Goal: Task Accomplishment & Management: Manage account settings

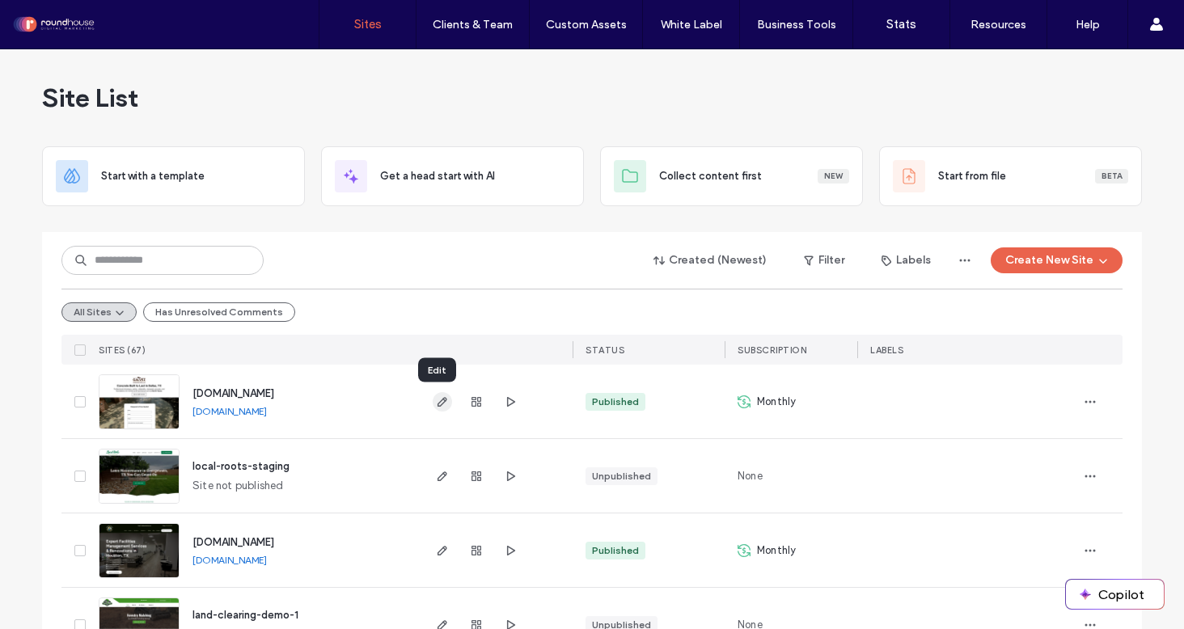
click at [436, 399] on icon "button" at bounding box center [442, 401] width 13 height 13
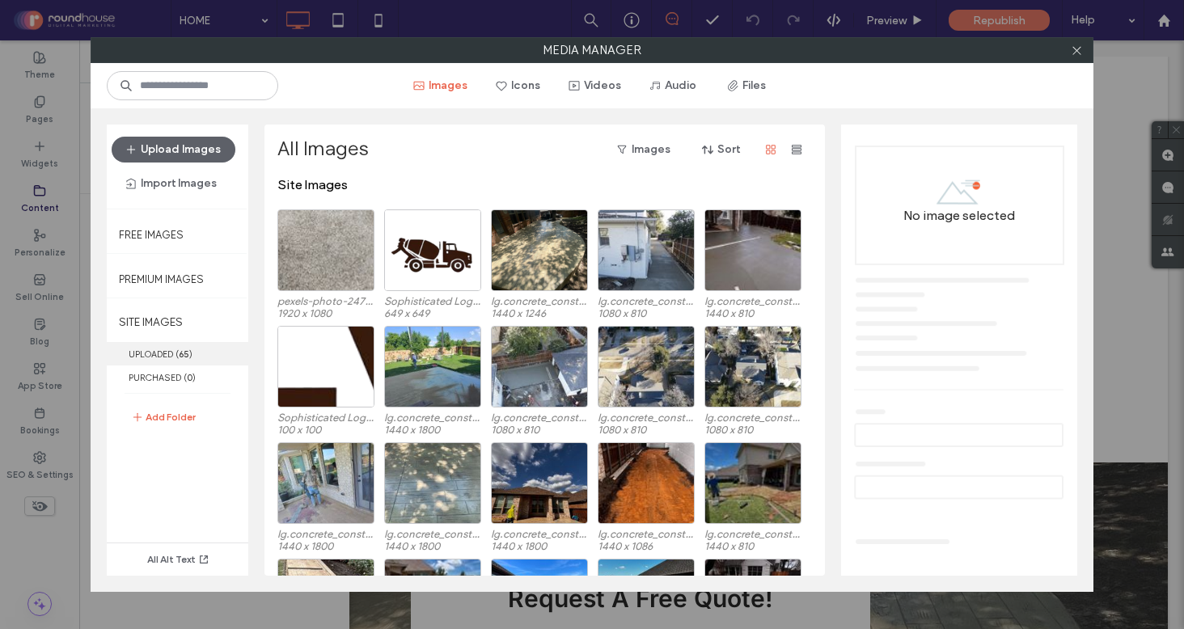
click at [162, 343] on label "UPLOADED ( 65 )" at bounding box center [177, 353] width 141 height 23
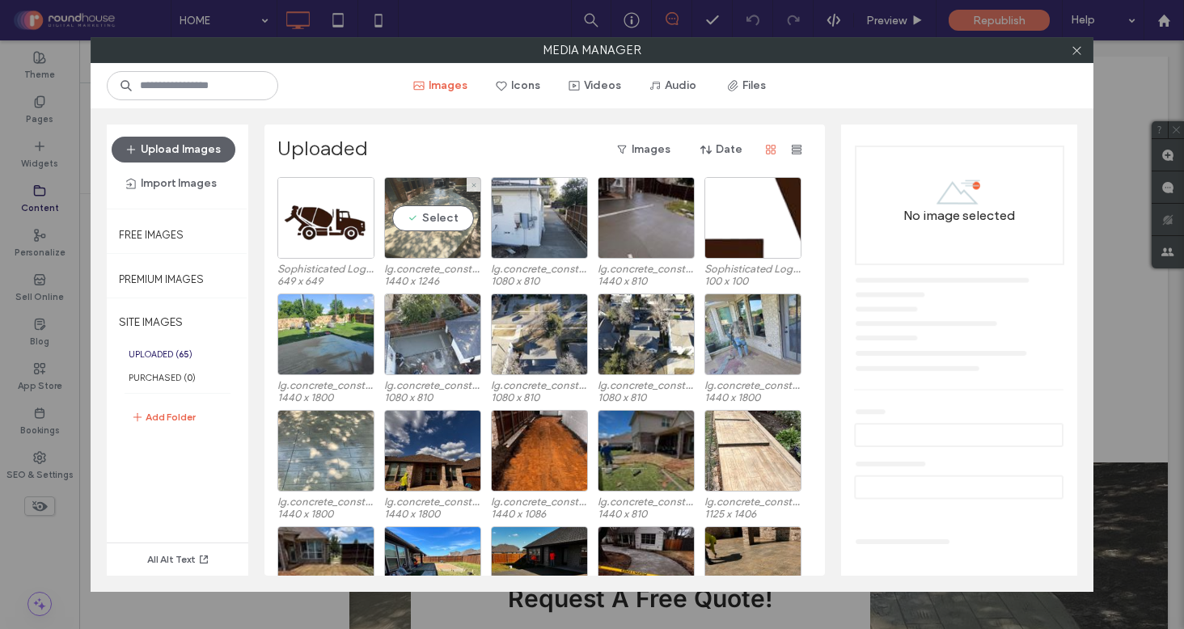
click at [437, 219] on div "Select" at bounding box center [432, 218] width 97 height 82
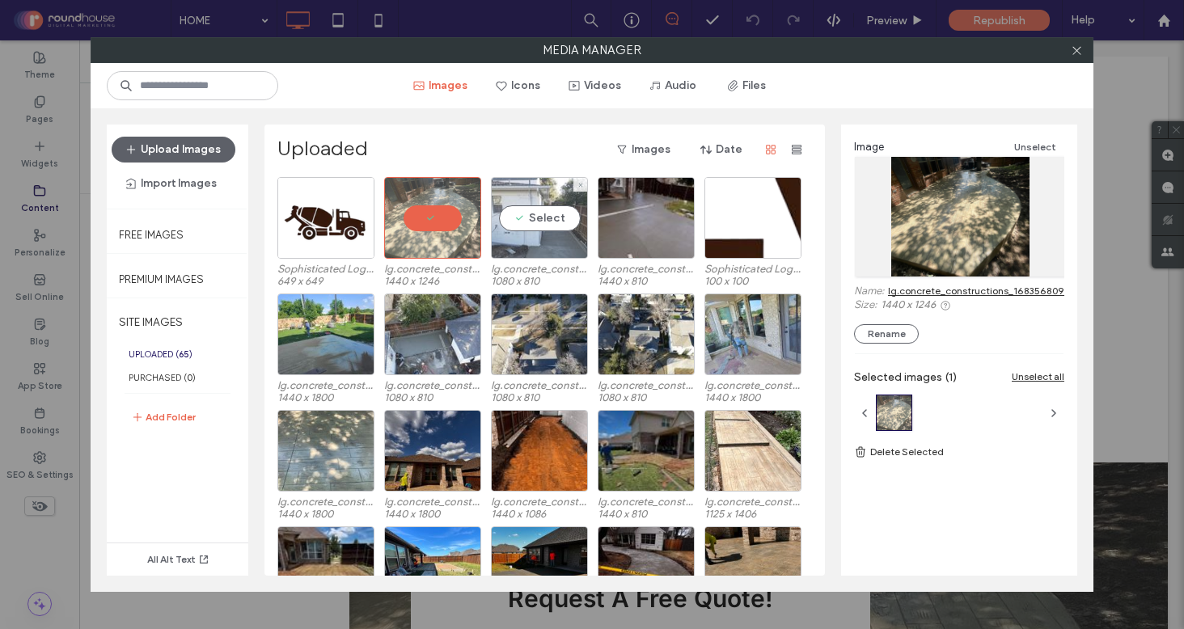
click at [569, 217] on div "Select" at bounding box center [539, 218] width 97 height 82
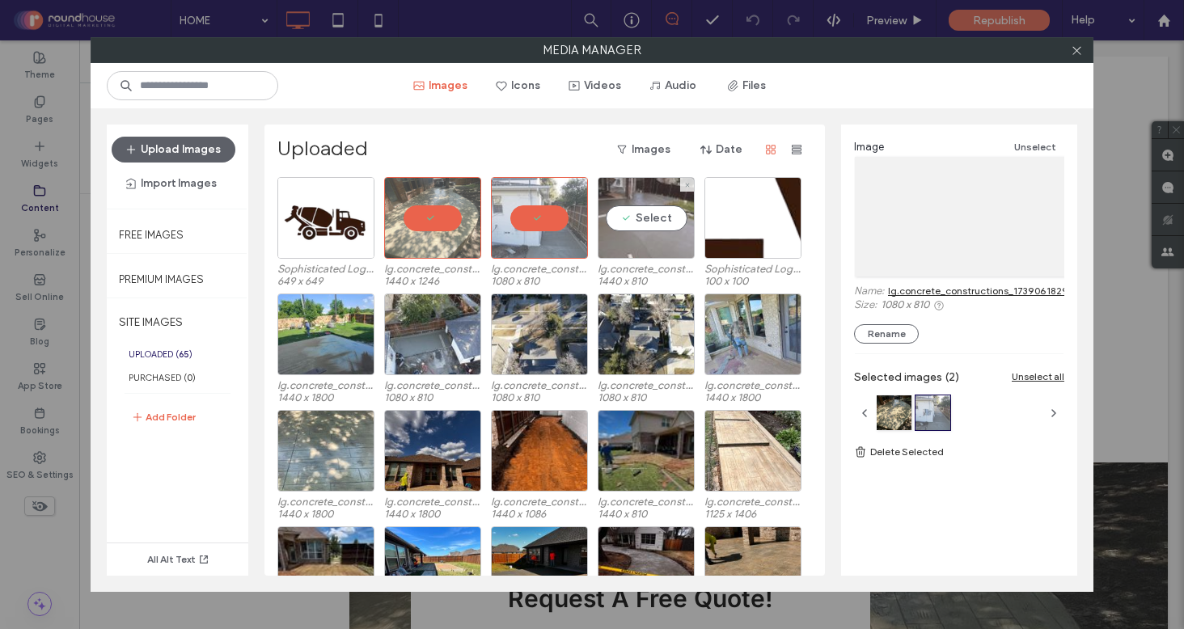
click at [655, 217] on div "Select" at bounding box center [645, 218] width 97 height 82
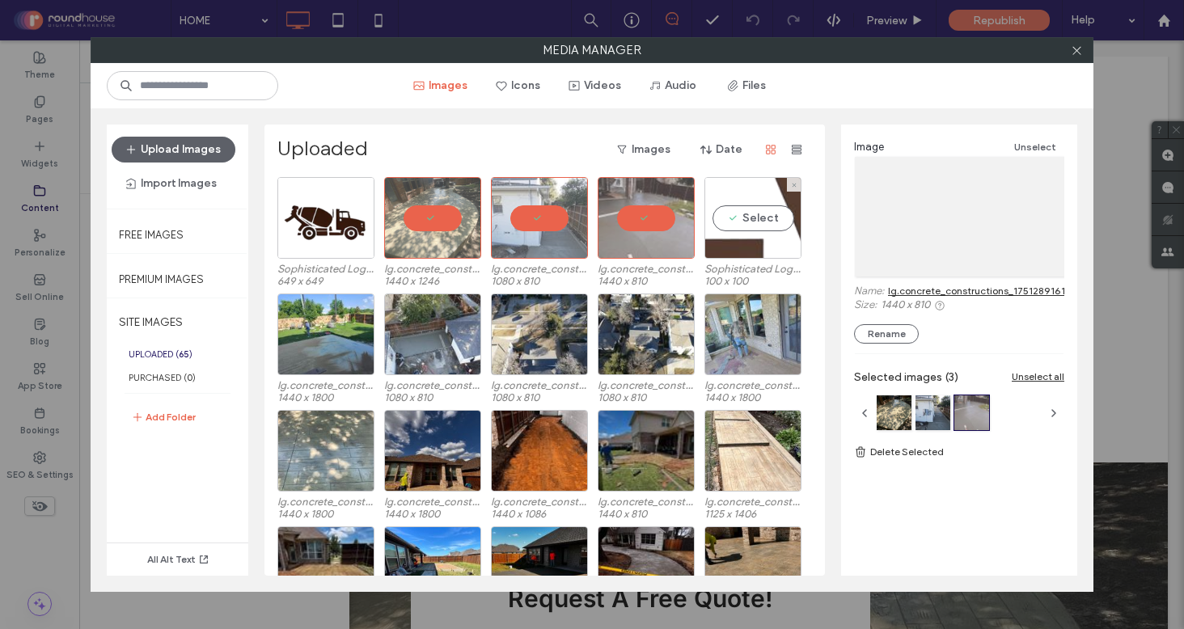
click at [741, 232] on div "Select" at bounding box center [752, 218] width 97 height 82
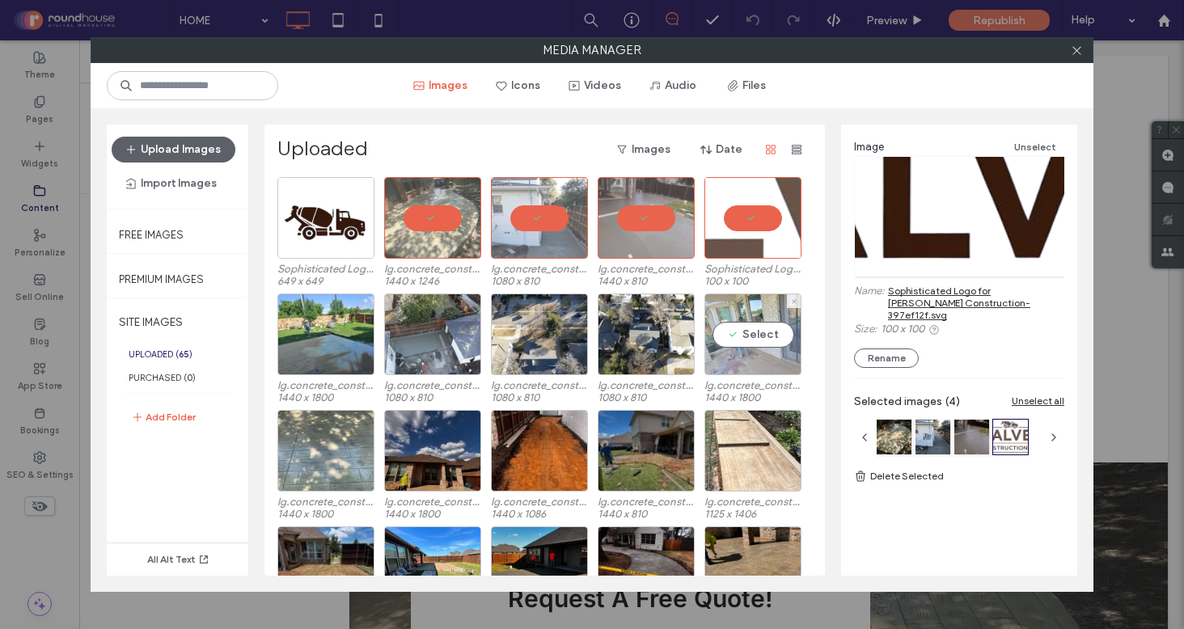
click at [758, 347] on div "Select" at bounding box center [752, 334] width 97 height 82
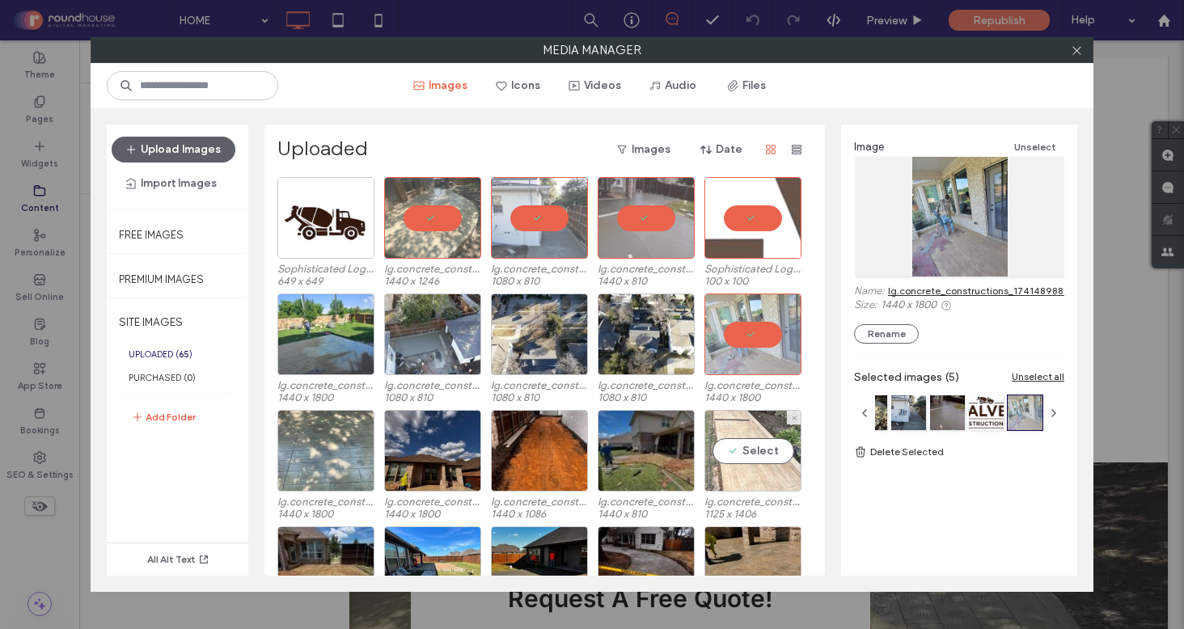
click at [746, 460] on div "Select" at bounding box center [752, 451] width 97 height 82
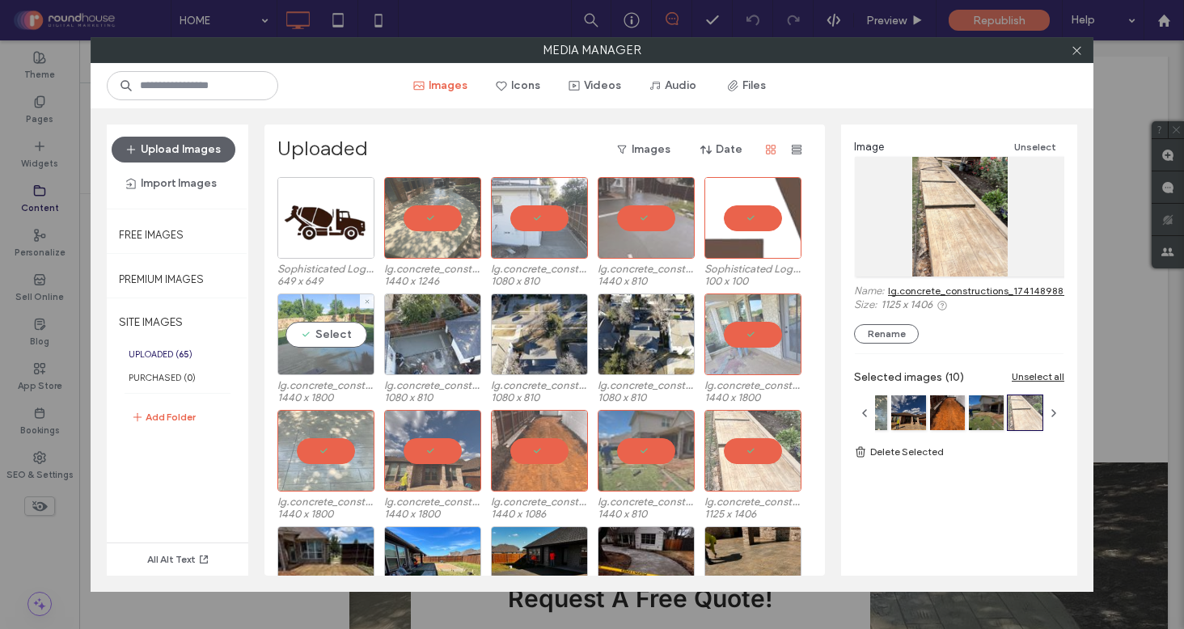
click at [339, 338] on div "Select" at bounding box center [325, 334] width 97 height 82
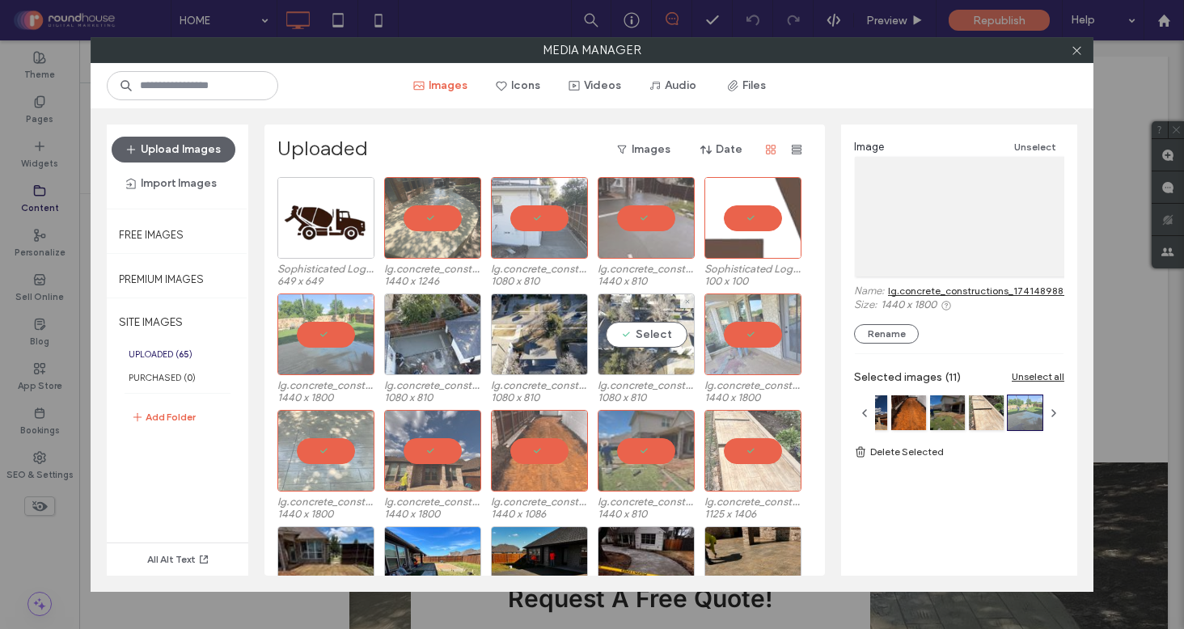
click at [644, 336] on div "Select" at bounding box center [645, 334] width 97 height 82
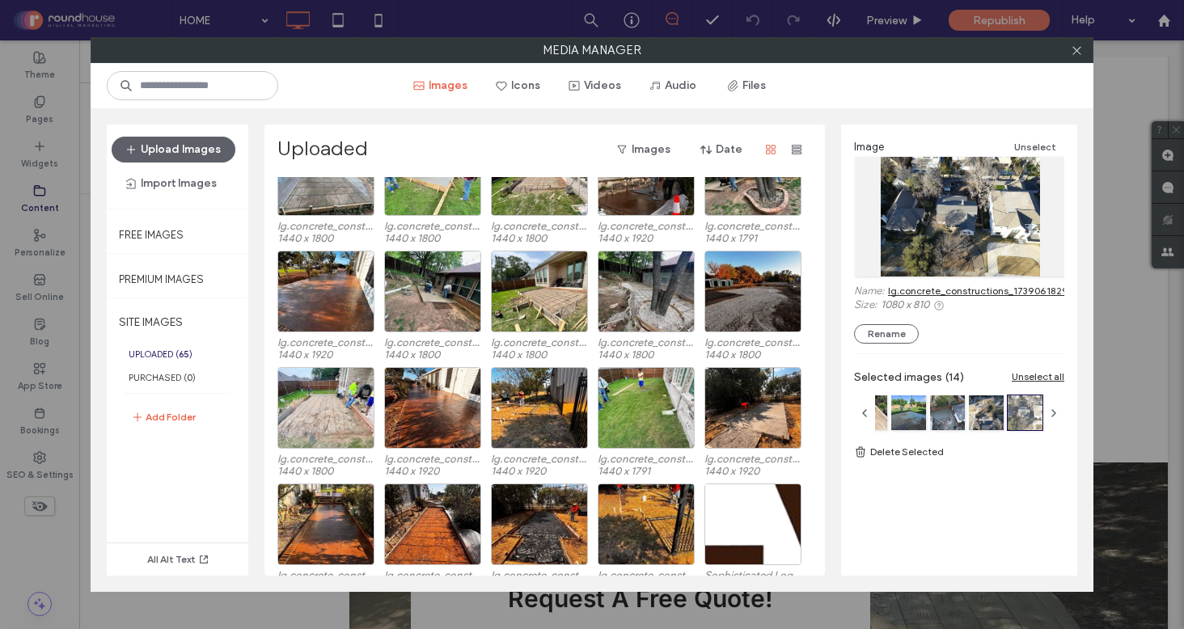
scroll to position [1115, 0]
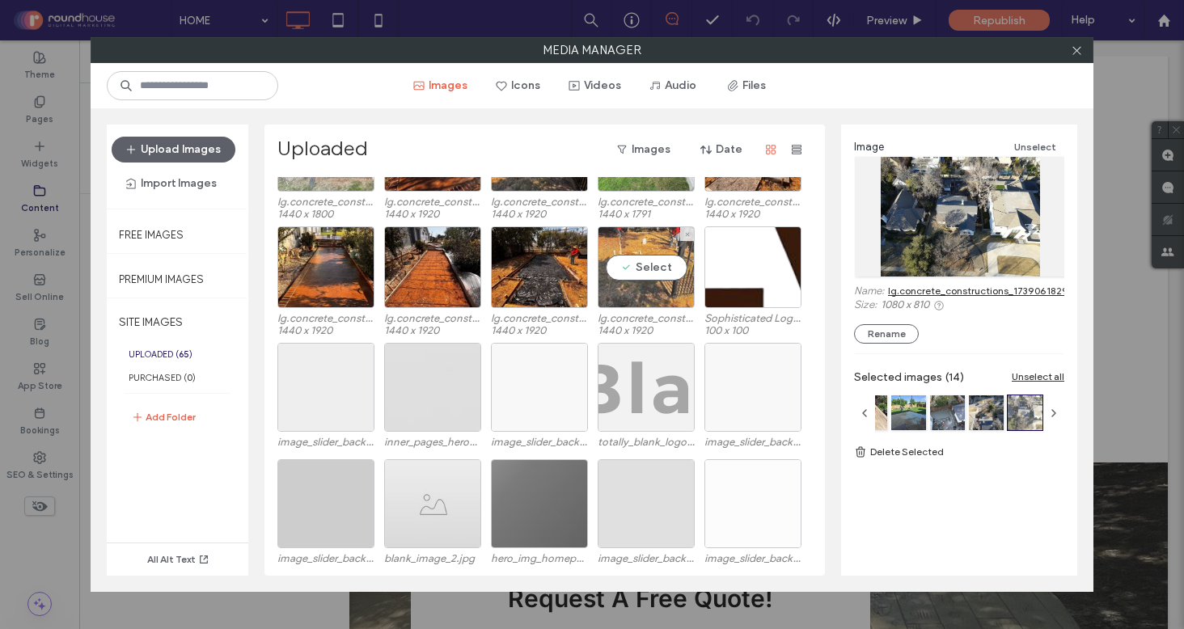
click at [661, 264] on div "Select" at bounding box center [645, 267] width 97 height 82
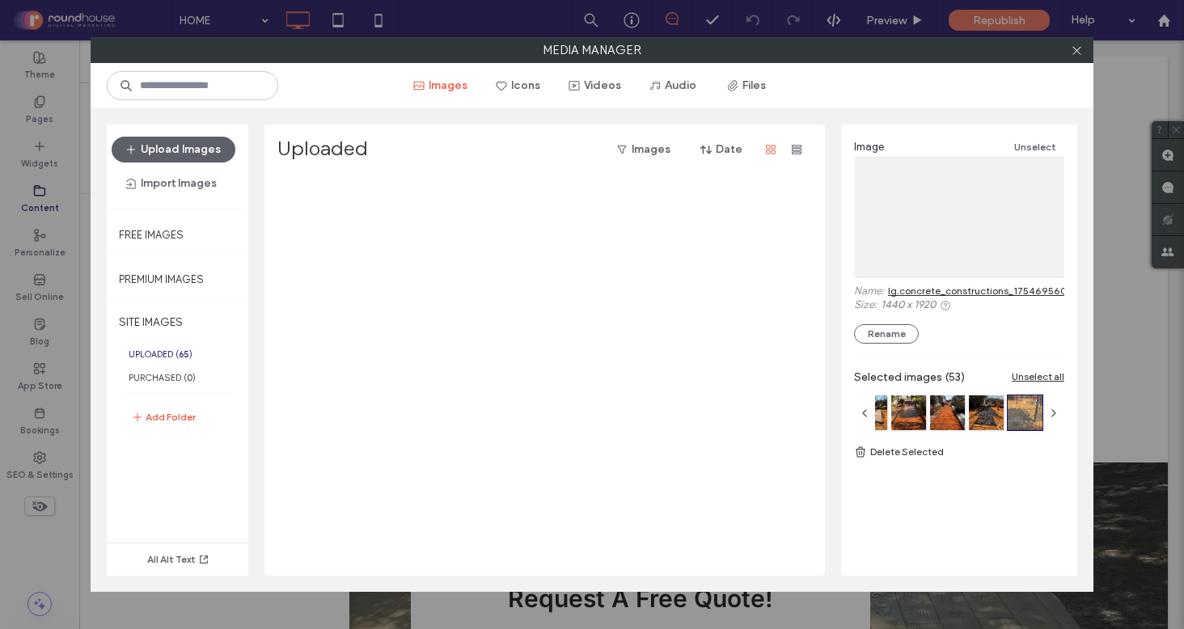
scroll to position [0, 0]
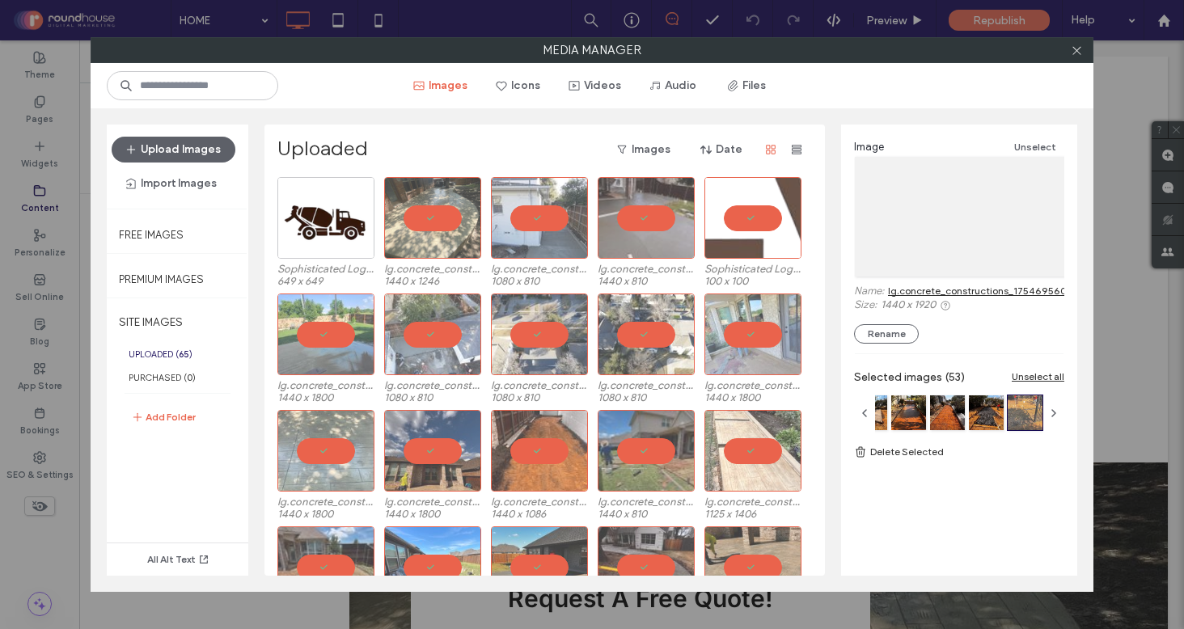
click at [901, 453] on link "Delete Selected" at bounding box center [959, 452] width 210 height 16
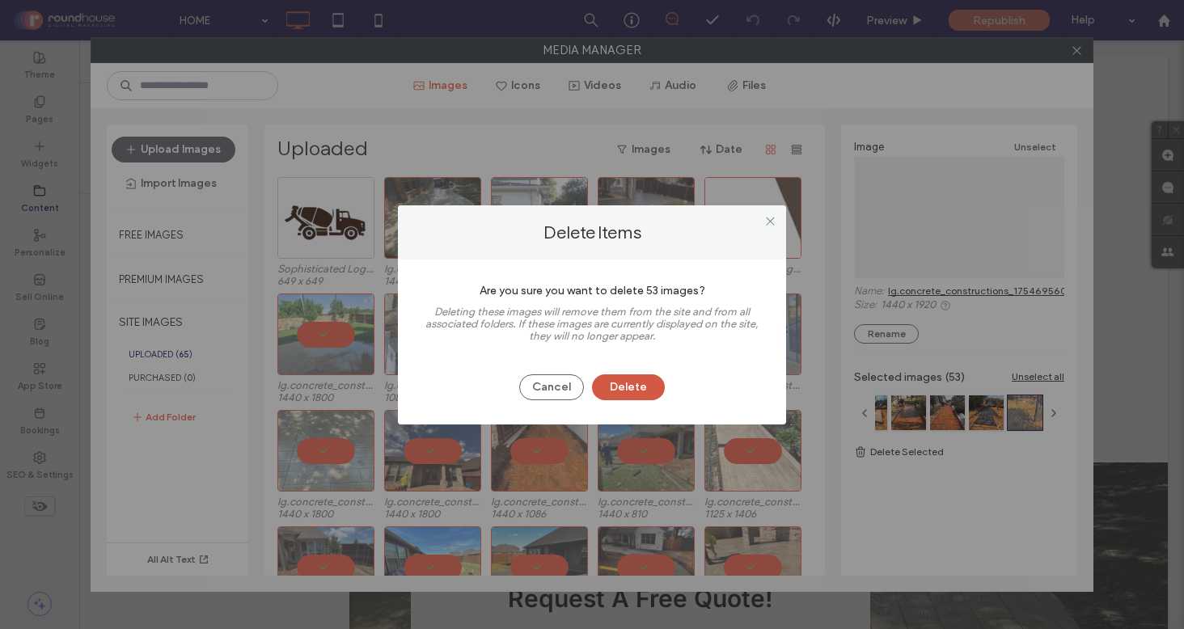
click at [622, 387] on button "Delete" at bounding box center [628, 387] width 73 height 26
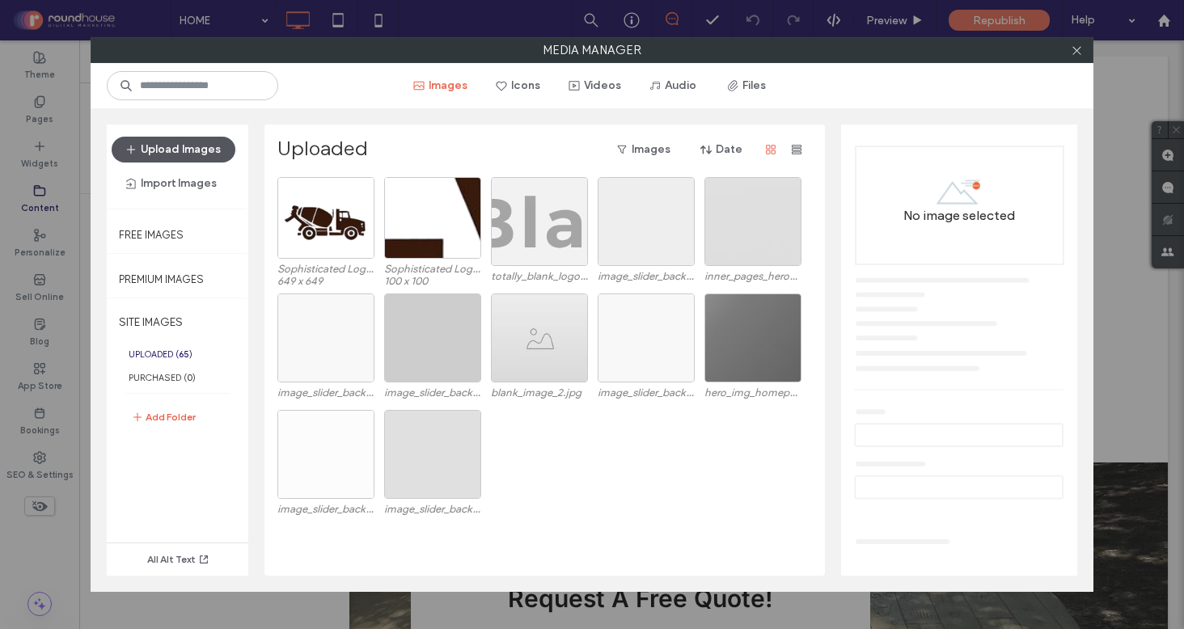
click at [203, 150] on button "Upload Images" at bounding box center [174, 150] width 124 height 26
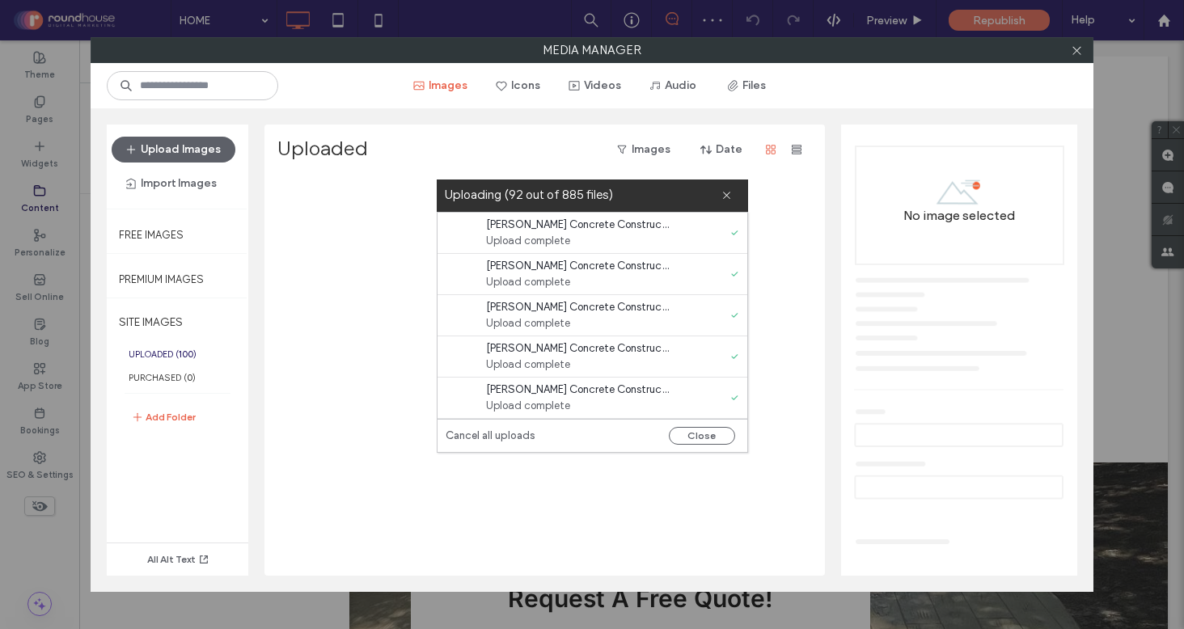
click at [609, 340] on span "[PERSON_NAME] Concrete Construction 1585784700_2278049634894990896_735198409.jpg" at bounding box center [579, 348] width 186 height 16
click at [595, 268] on span "[PERSON_NAME] Concrete Construction 1585784700_2278049634869760911_735198409.jpg" at bounding box center [579, 266] width 186 height 16
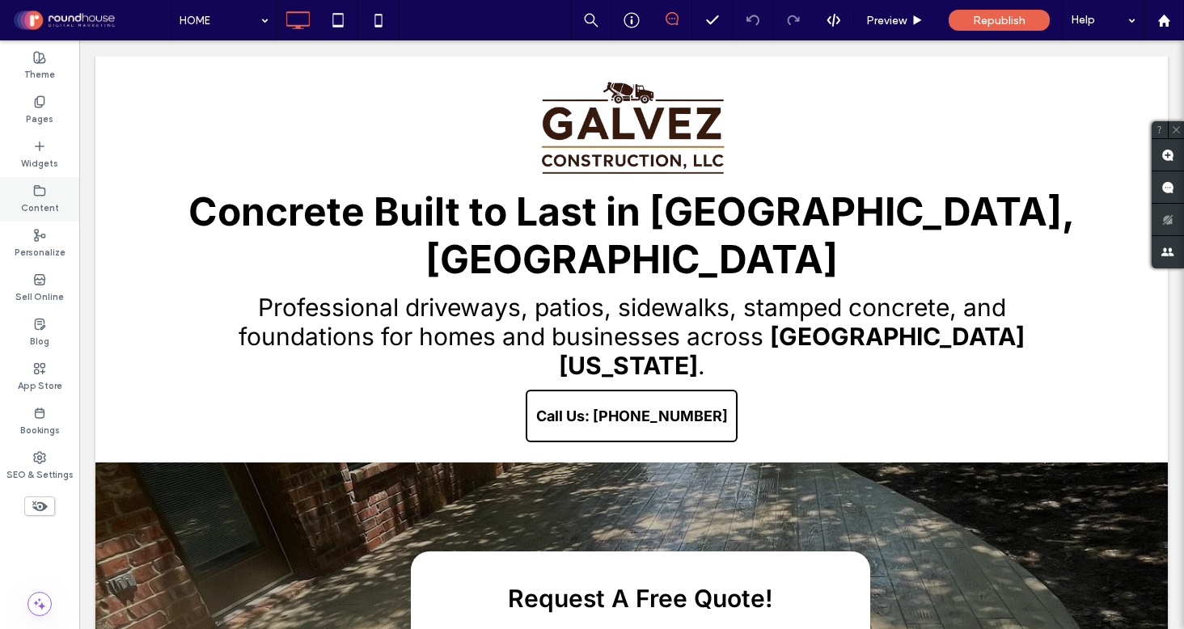
click at [45, 184] on icon at bounding box center [39, 190] width 13 height 13
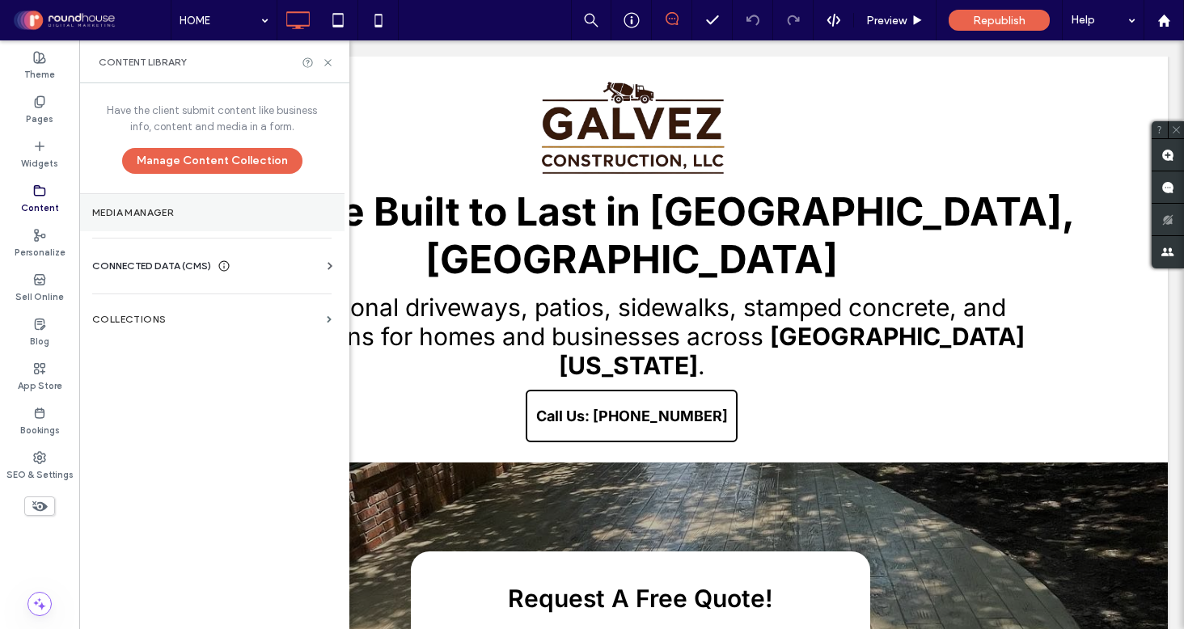
click at [175, 217] on section "Media Manager" at bounding box center [211, 212] width 265 height 37
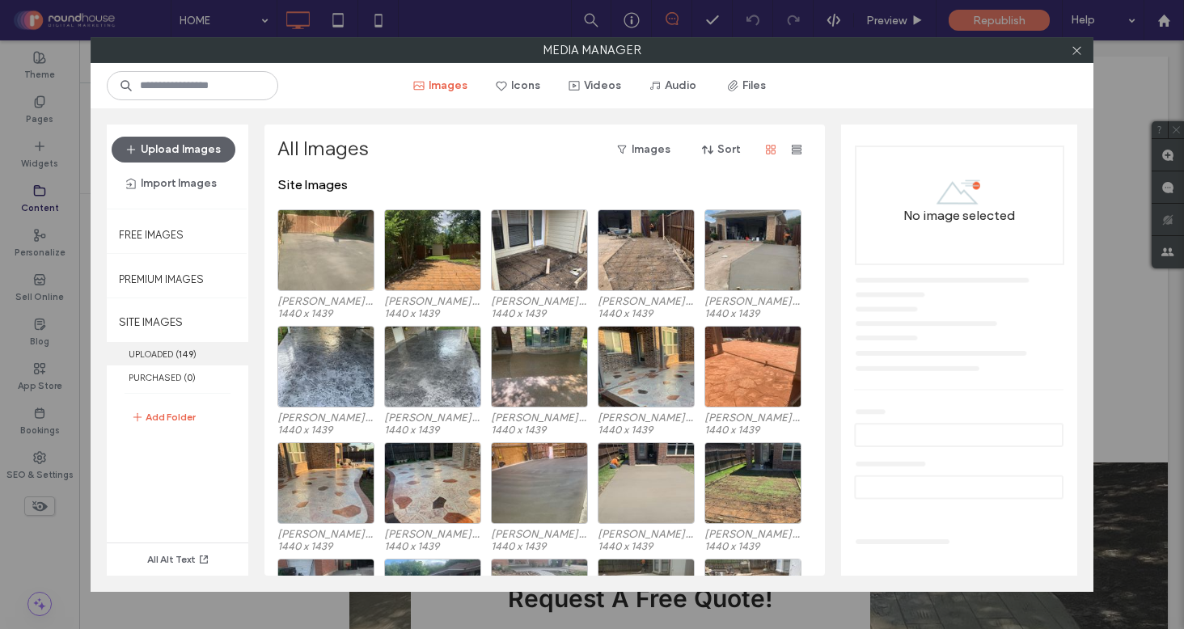
click at [169, 352] on label "UPLOADED ( 149 )" at bounding box center [177, 353] width 141 height 23
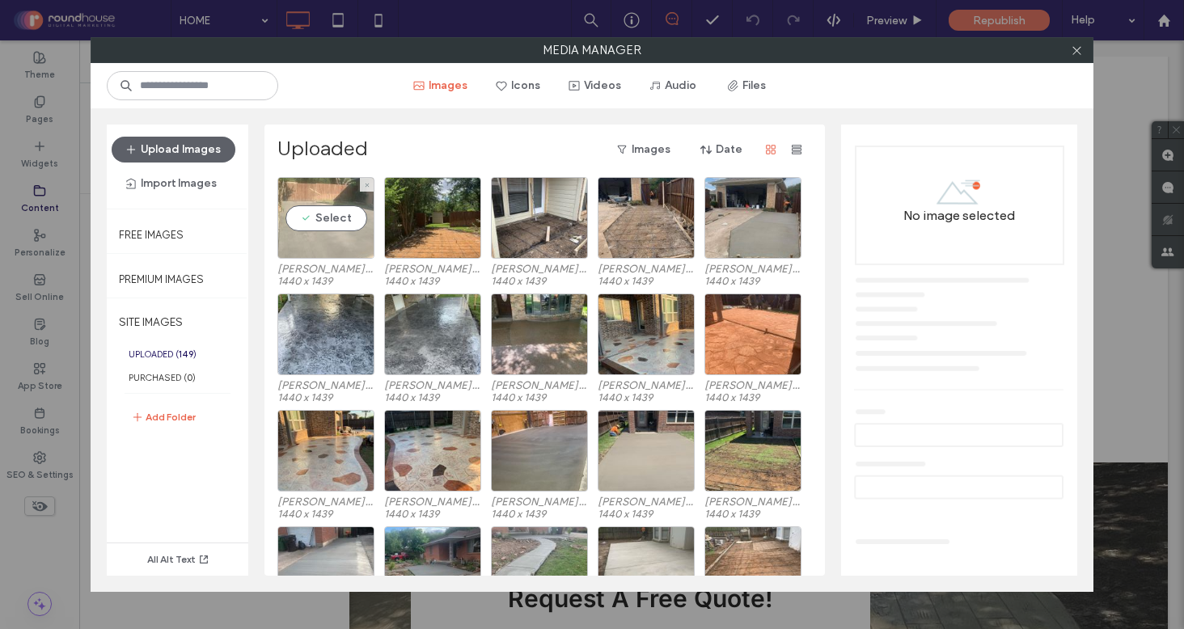
click at [308, 243] on div "Select" at bounding box center [325, 218] width 97 height 82
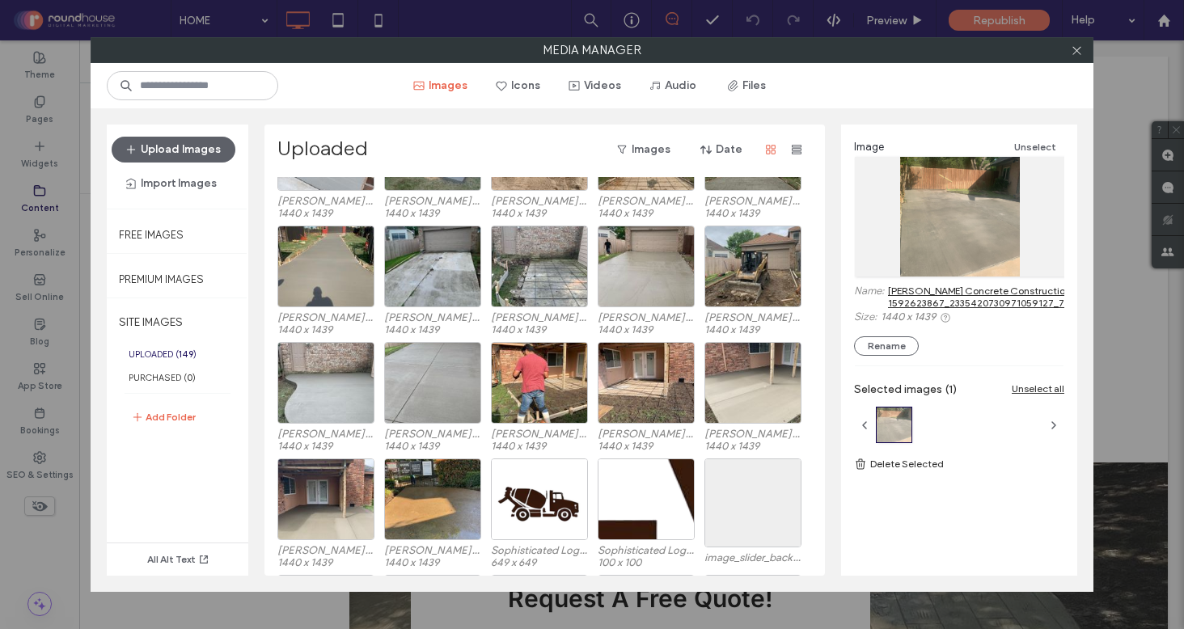
scroll to position [2861, 0]
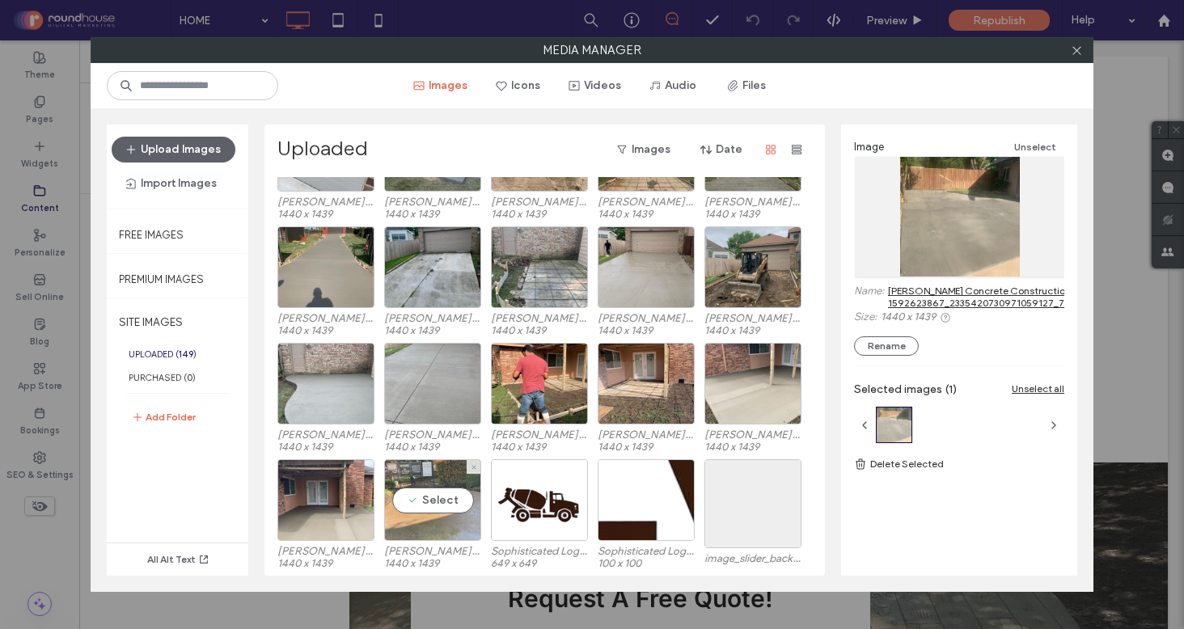
click at [437, 486] on div "Select" at bounding box center [432, 500] width 97 height 82
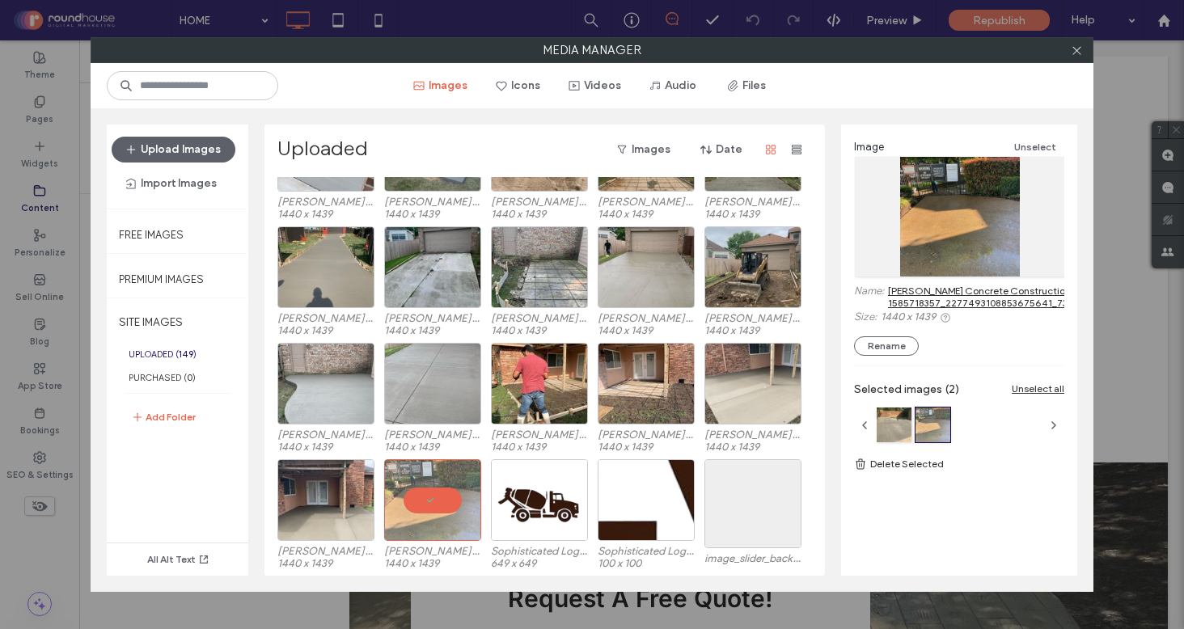
click at [36, 560] on div "Media Manager Images Icons Videos Audio Files Upload Images Import Images Free …" at bounding box center [592, 314] width 1184 height 629
click at [36, 191] on div "Media Manager Images Icons Videos Audio Files Upload Images Import Images Free …" at bounding box center [592, 314] width 1184 height 629
click at [311, 231] on div "Select" at bounding box center [325, 267] width 97 height 82
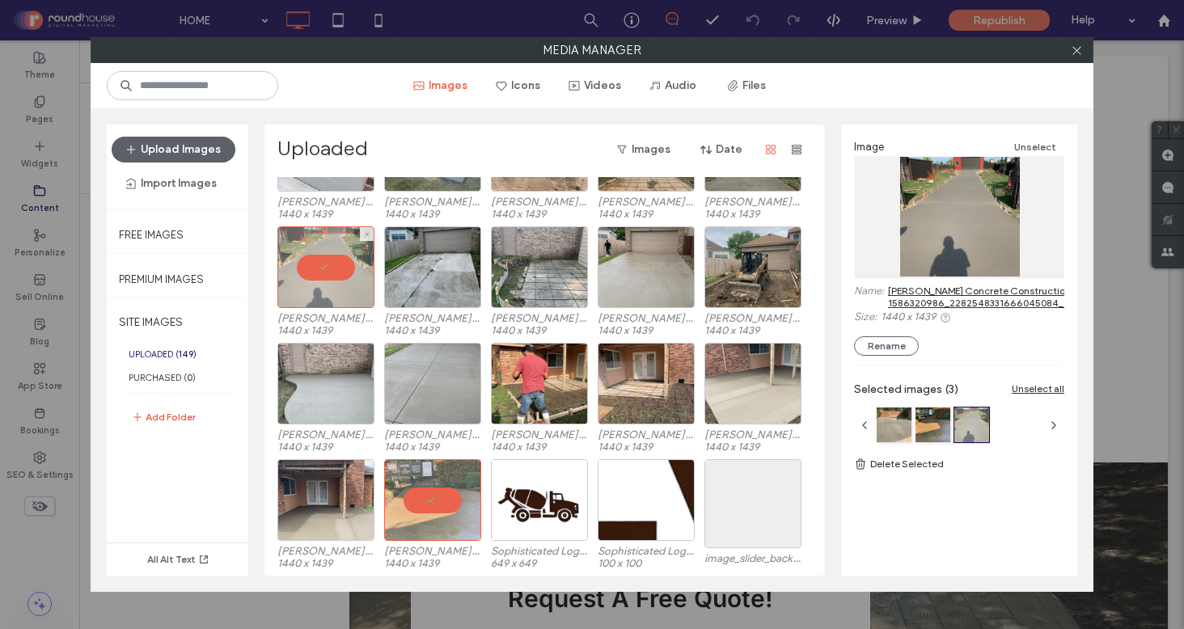
click at [320, 241] on div at bounding box center [325, 267] width 97 height 82
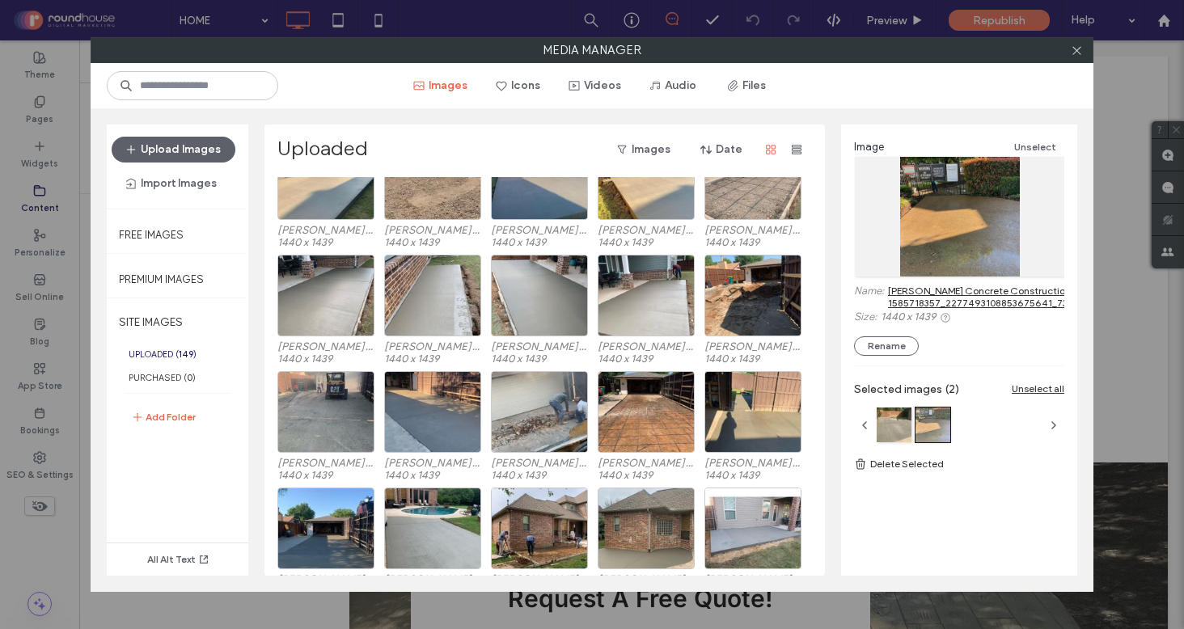
scroll to position [3094, 0]
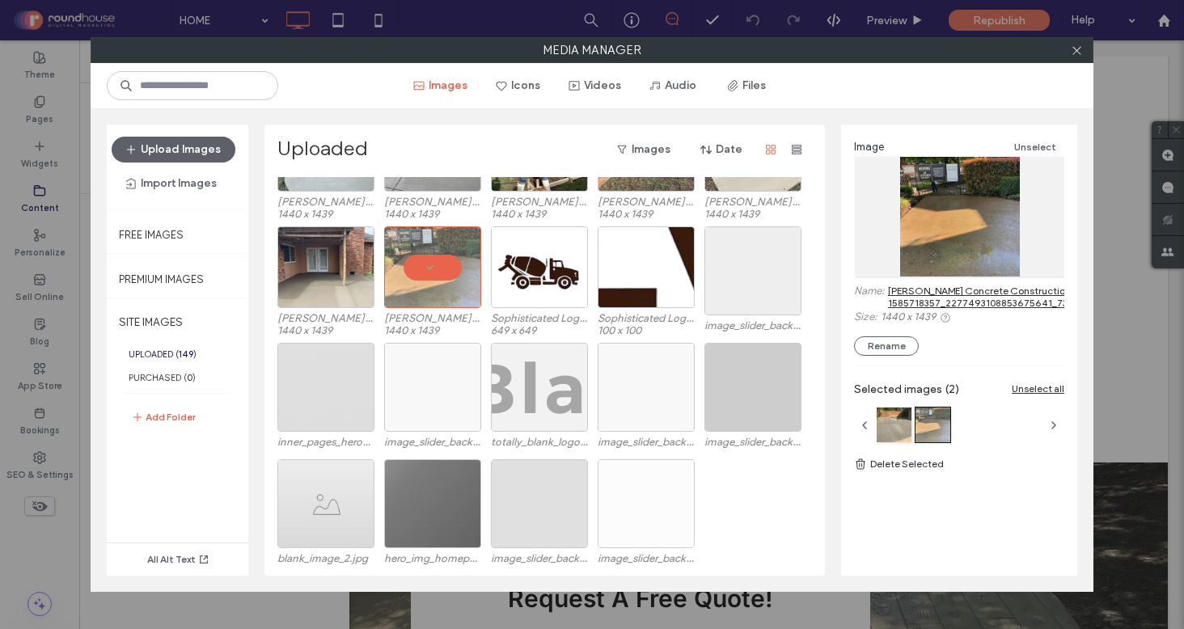
click at [162, 342] on label "UPLOADED ( 149 )" at bounding box center [177, 353] width 141 height 23
click at [163, 352] on label "UPLOADED ( 149 )" at bounding box center [177, 353] width 141 height 23
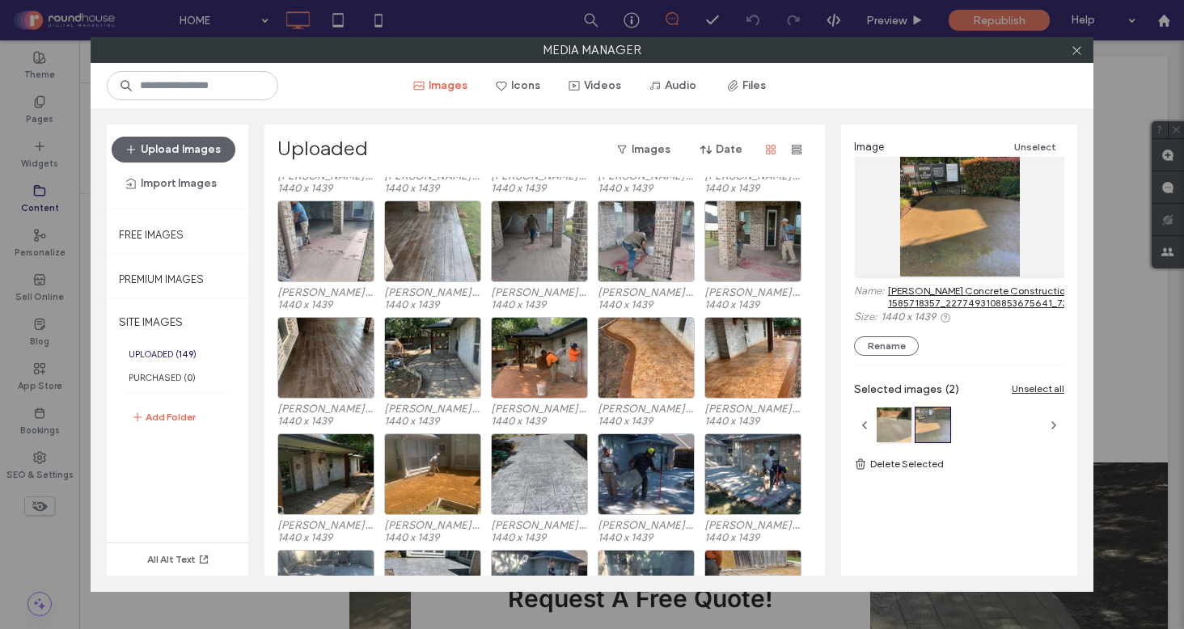
scroll to position [0, 0]
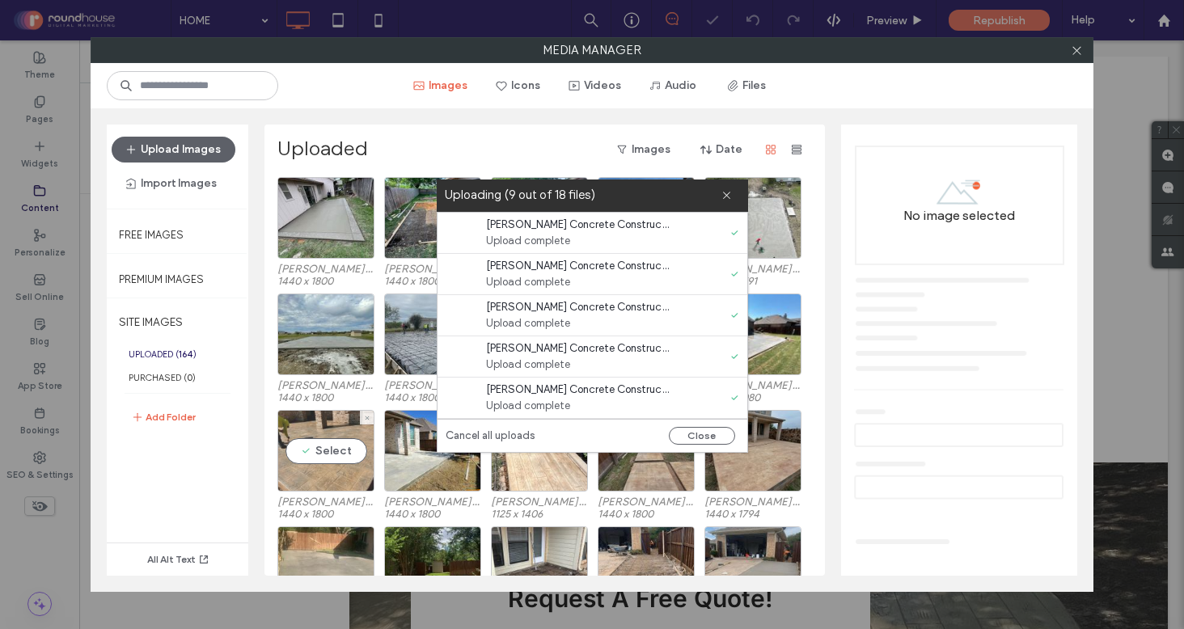
click at [350, 419] on div "Select" at bounding box center [325, 451] width 97 height 82
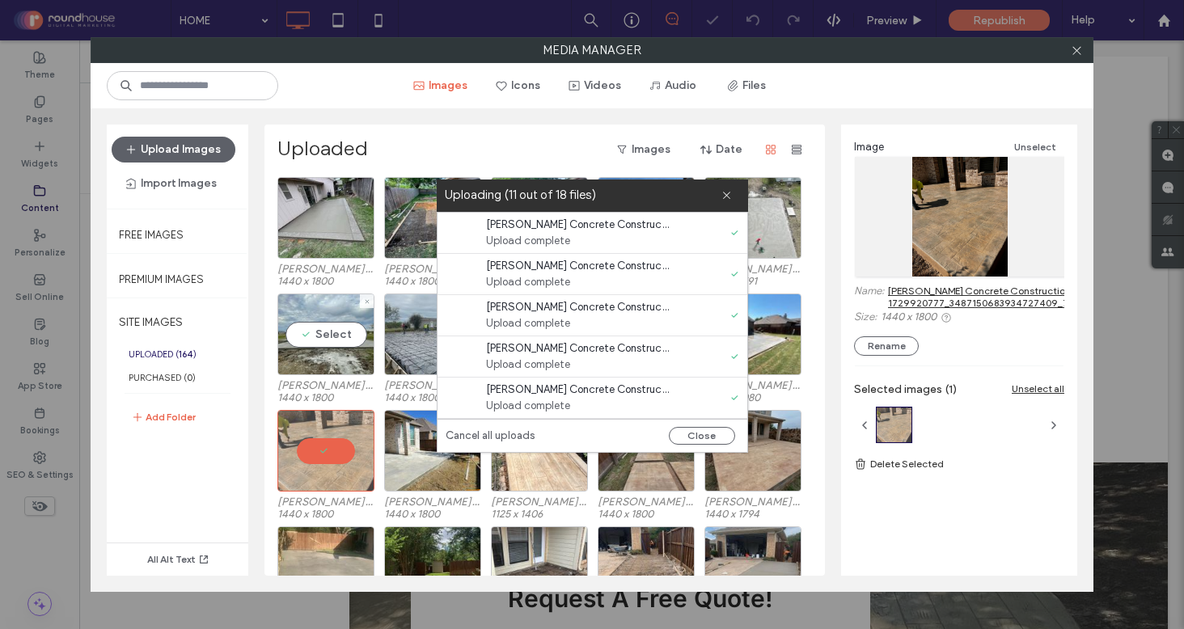
click at [331, 456] on div at bounding box center [325, 451] width 97 height 82
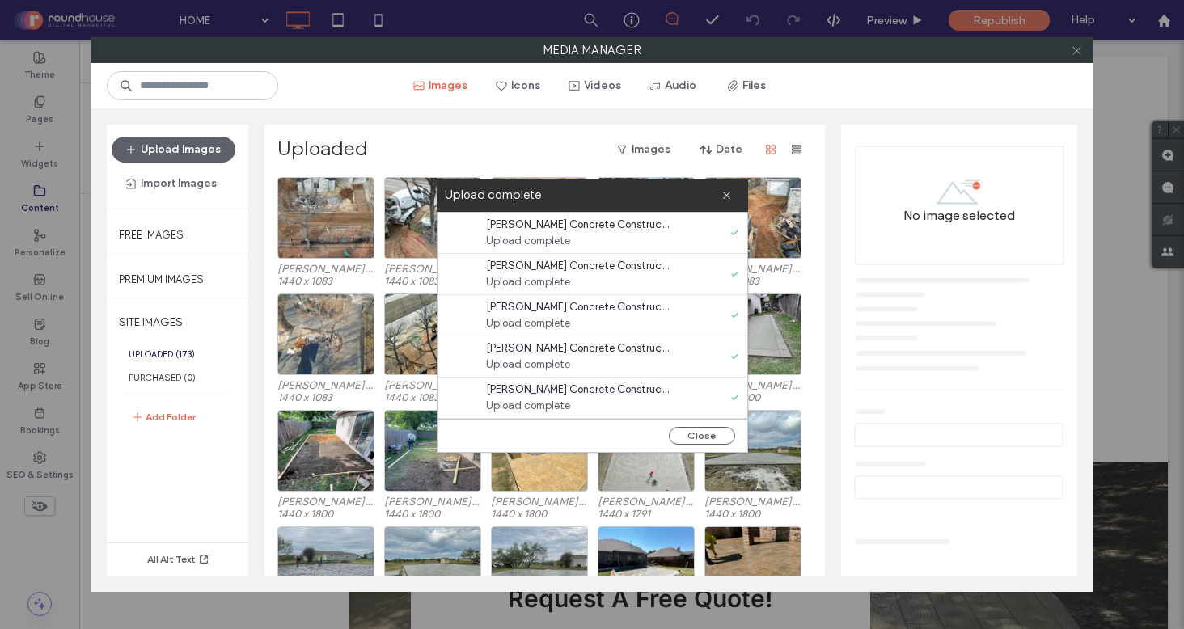
click at [1074, 47] on icon at bounding box center [1076, 50] width 12 height 12
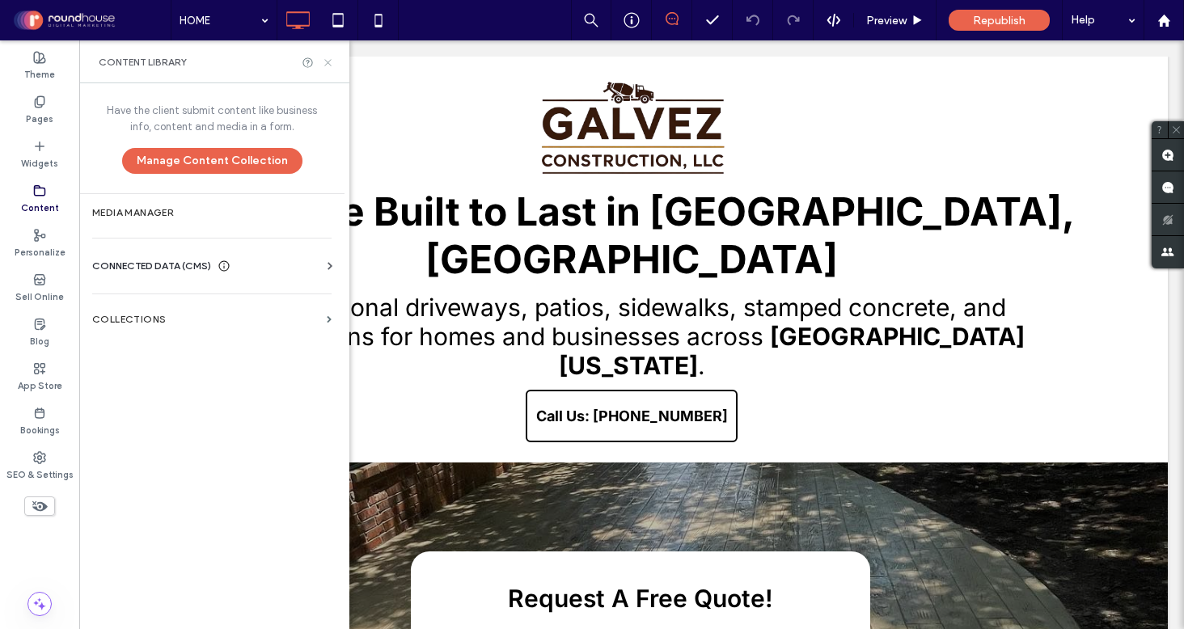
drag, startPoint x: 326, startPoint y: 61, endPoint x: 349, endPoint y: 178, distance: 118.8
click at [326, 61] on icon at bounding box center [328, 63] width 12 height 12
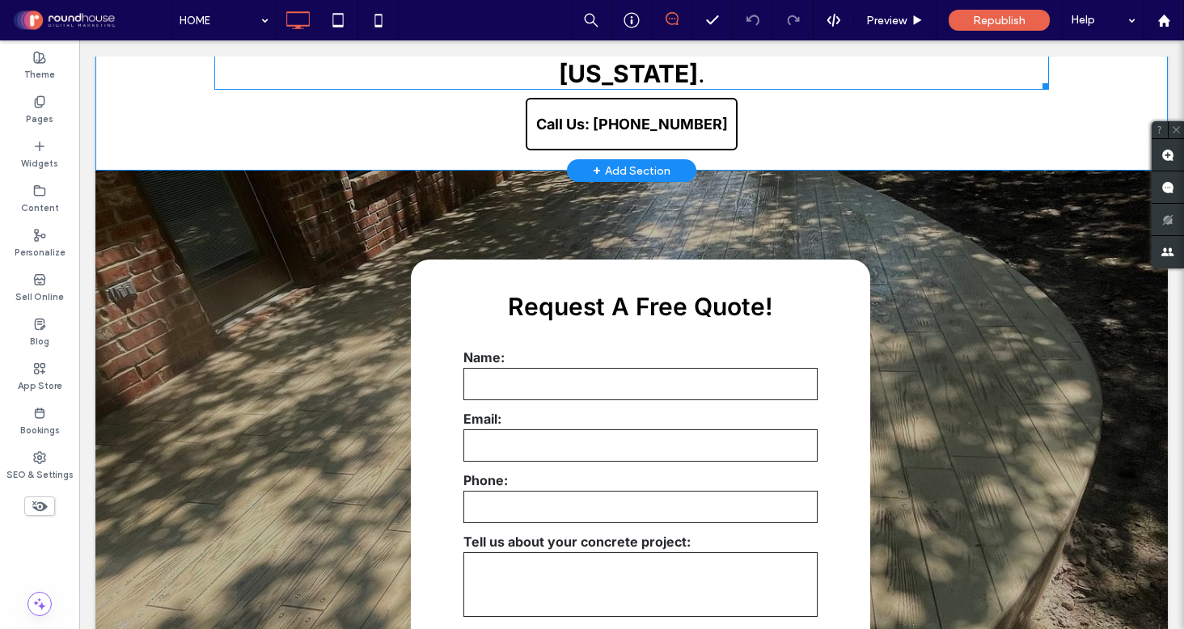
scroll to position [405, 0]
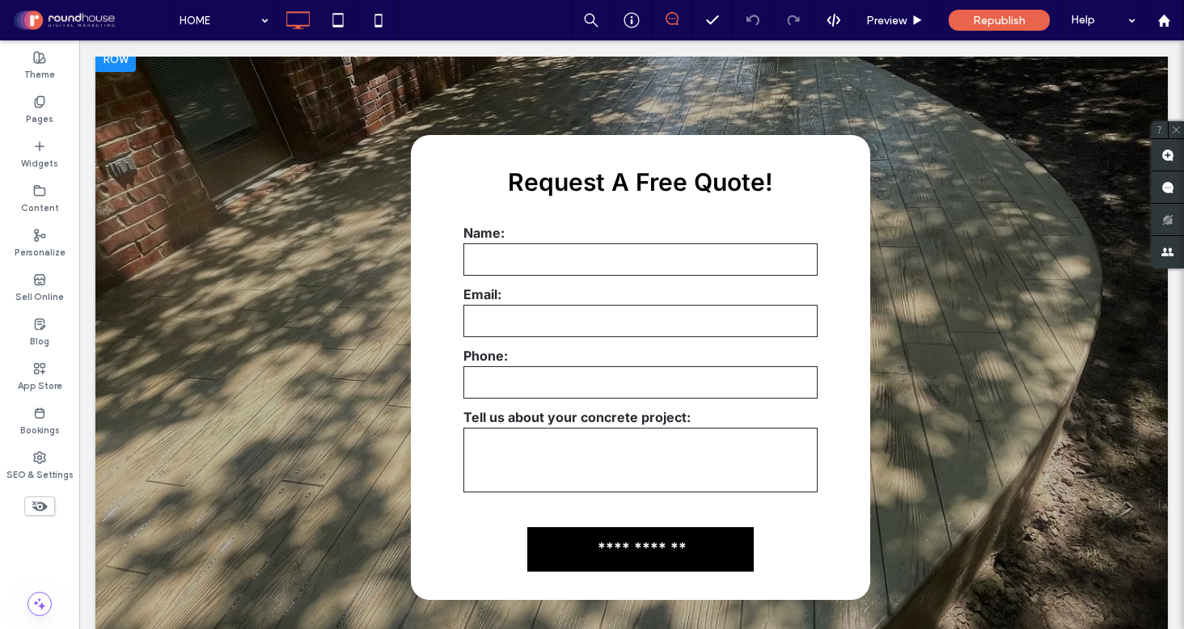
click at [205, 471] on div "**********" at bounding box center [631, 363] width 970 height 505
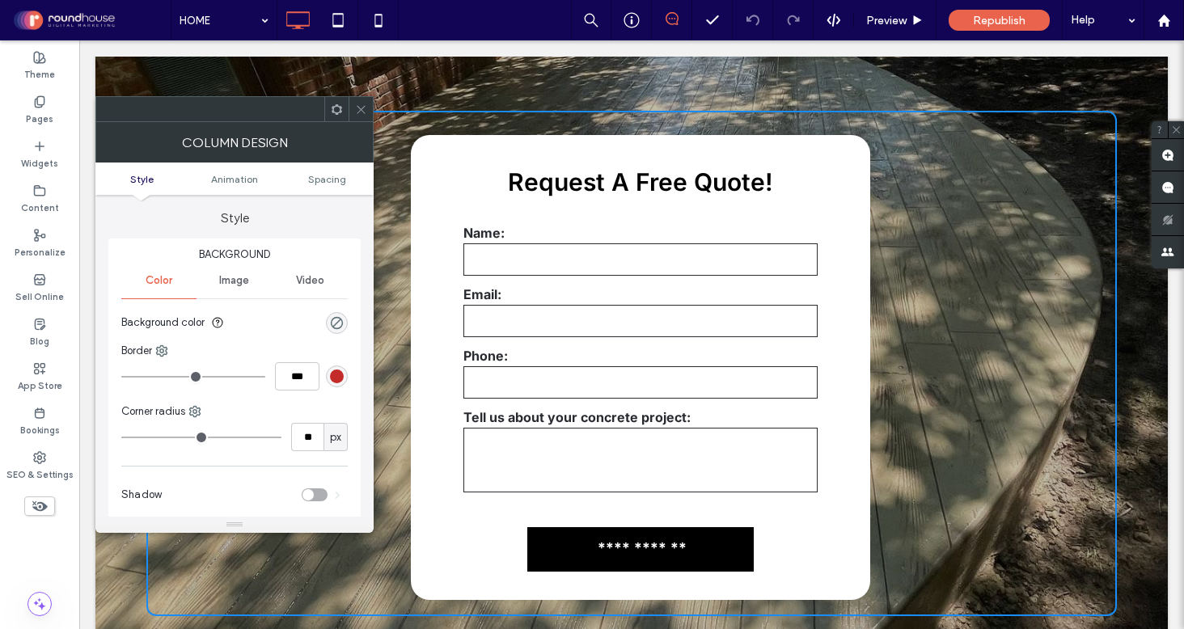
scroll to position [0, 0]
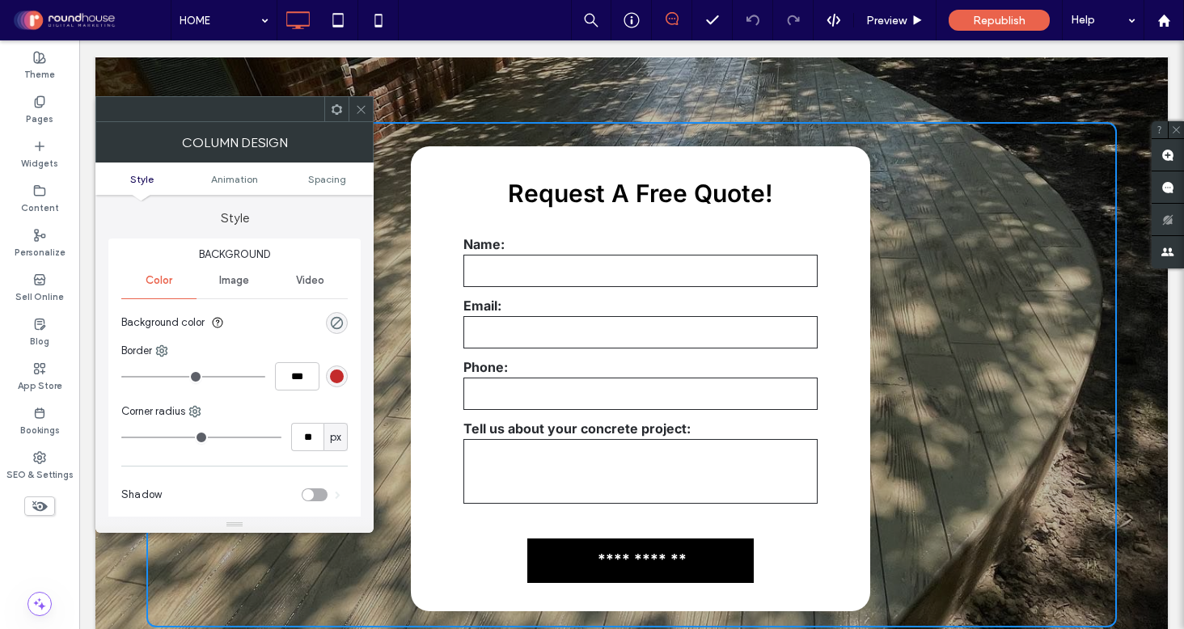
click at [365, 108] on icon at bounding box center [361, 109] width 12 height 12
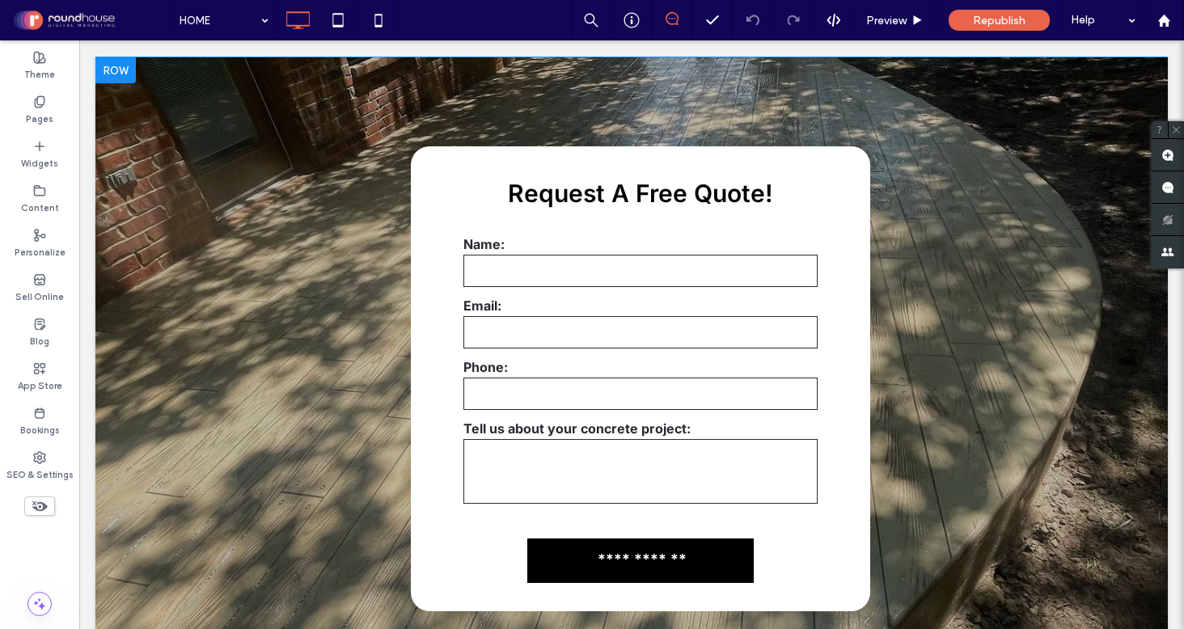
click at [154, 587] on div "**********" at bounding box center [631, 374] width 1072 height 635
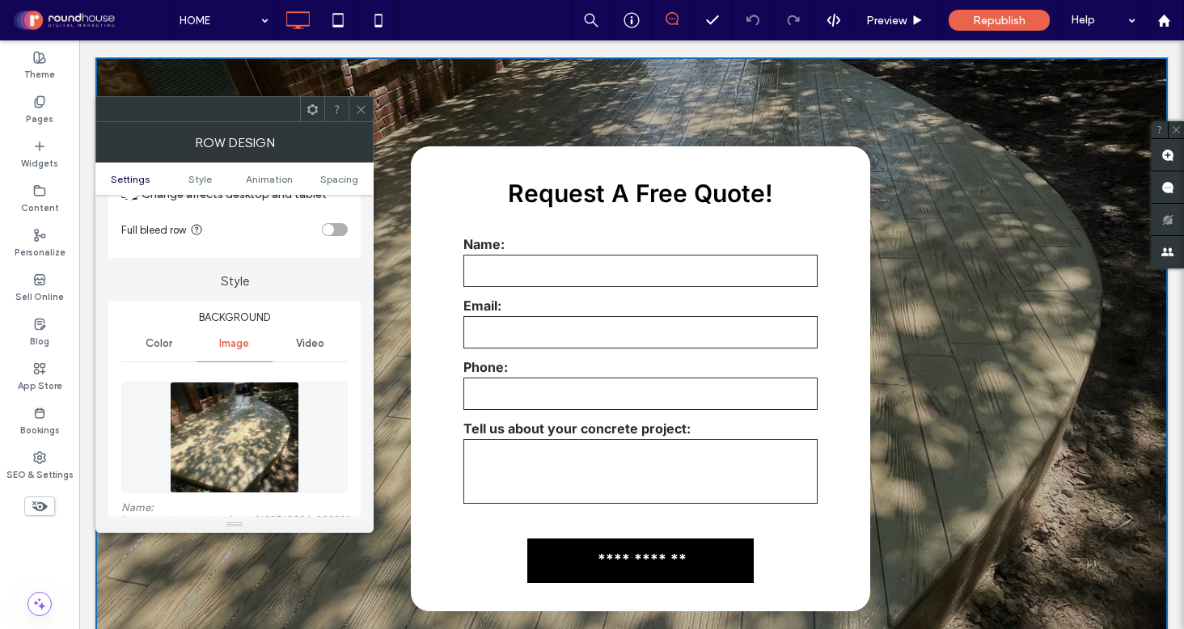
scroll to position [85, 0]
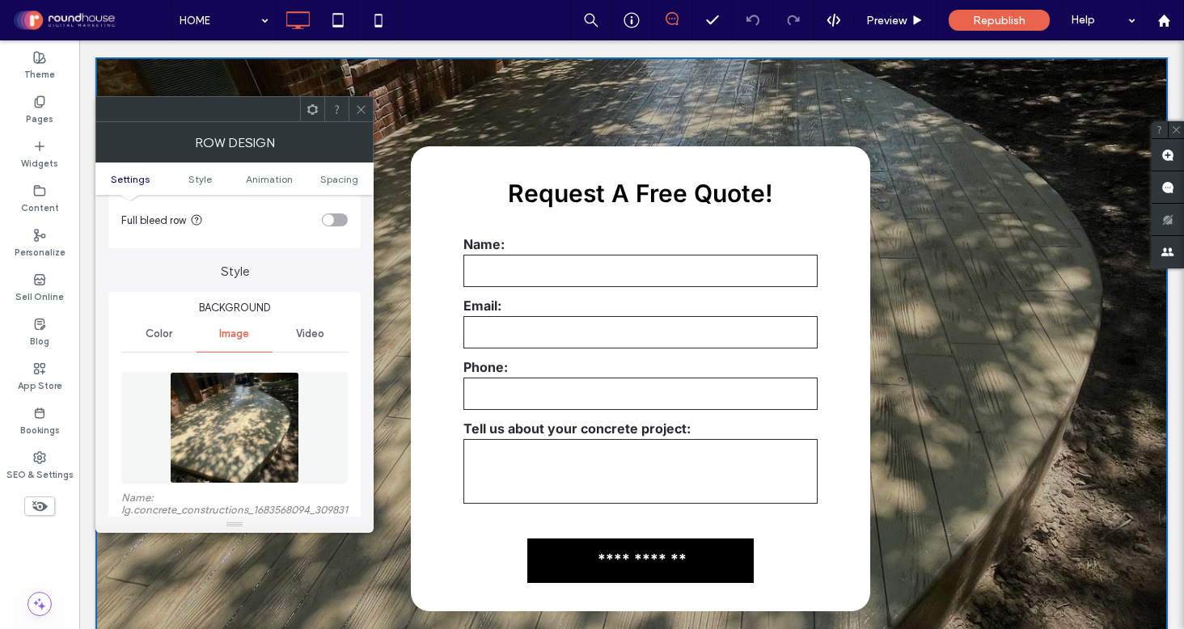
click at [226, 438] on img at bounding box center [234, 428] width 129 height 112
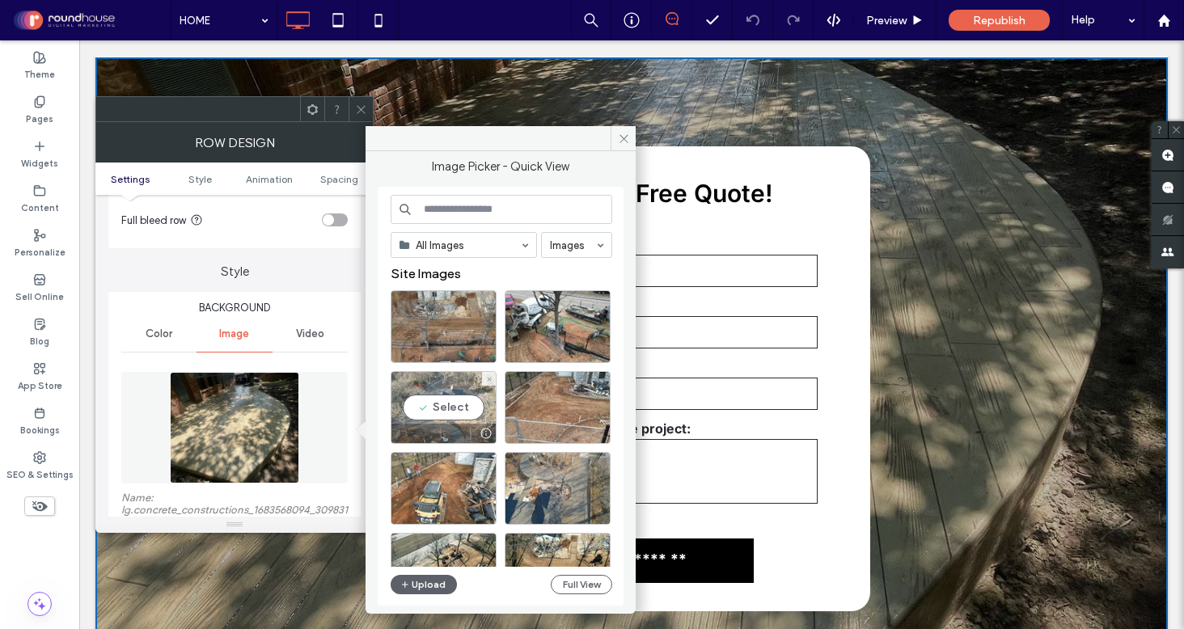
click at [427, 399] on div "Select" at bounding box center [443, 407] width 106 height 73
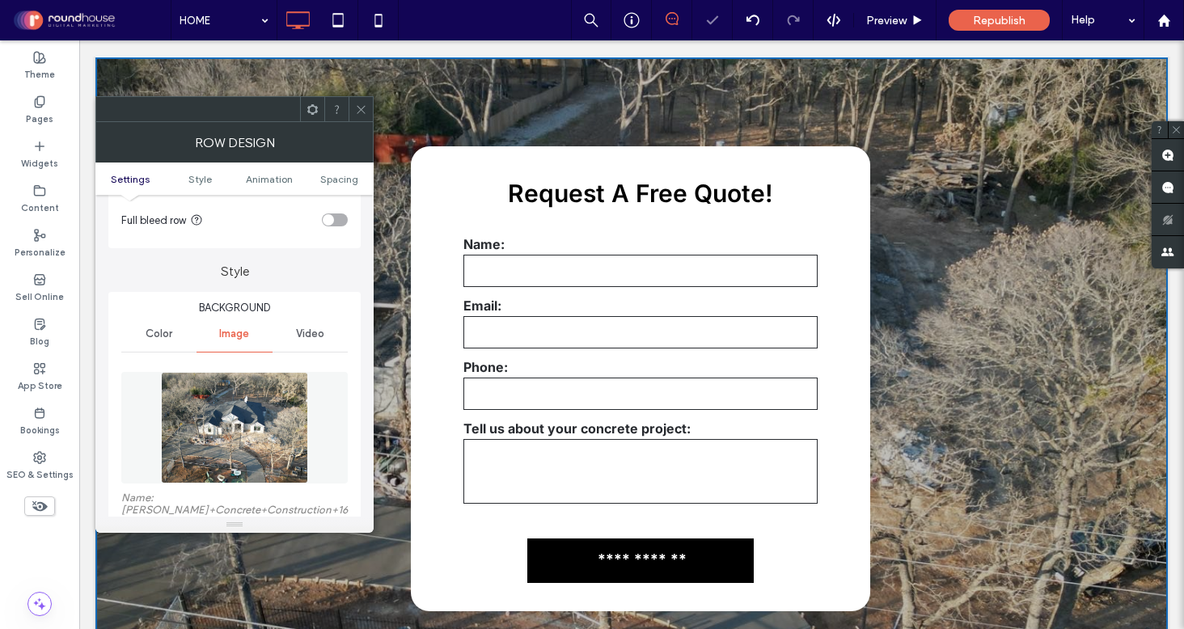
click at [229, 428] on img at bounding box center [235, 428] width 148 height 112
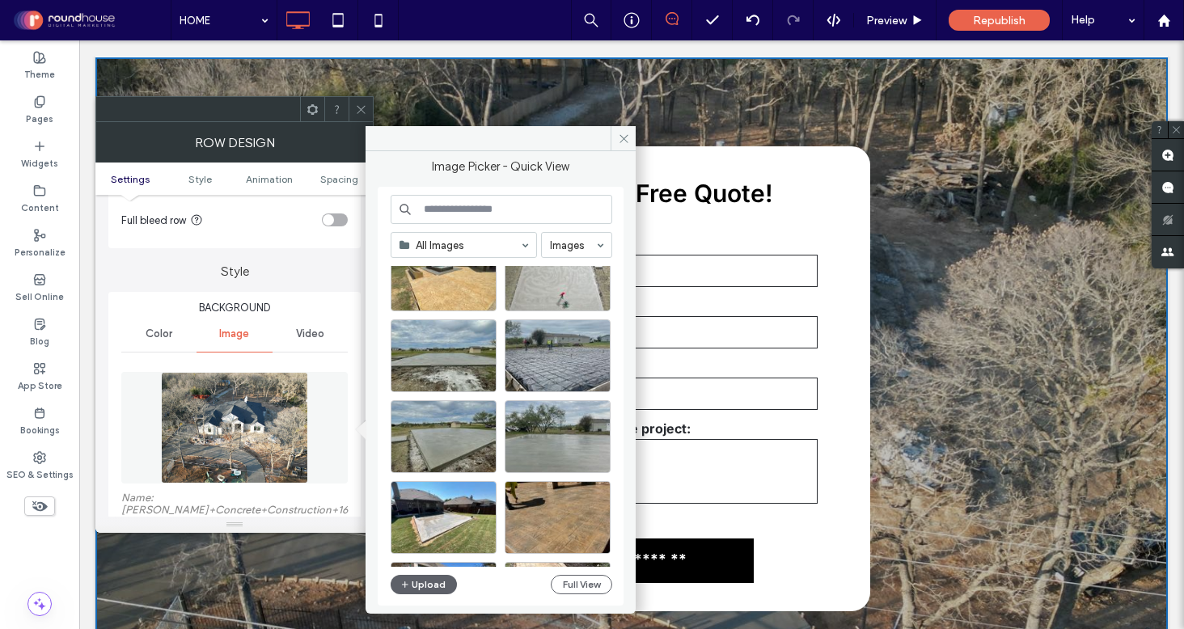
scroll to position [538, 0]
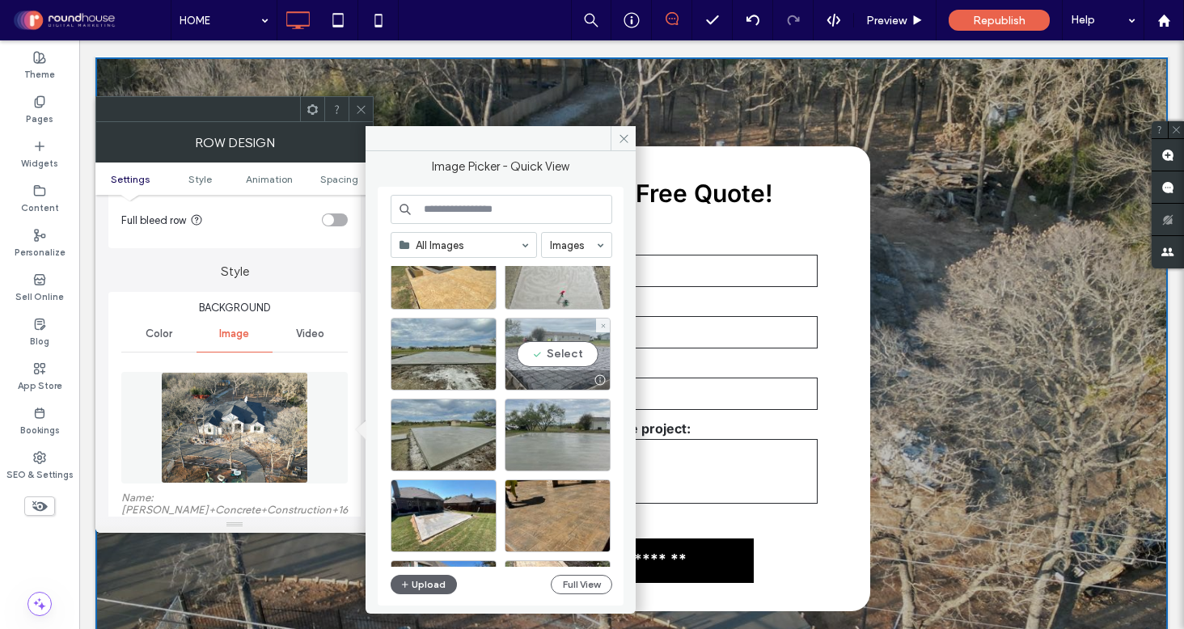
click at [556, 344] on div "Select" at bounding box center [557, 354] width 106 height 73
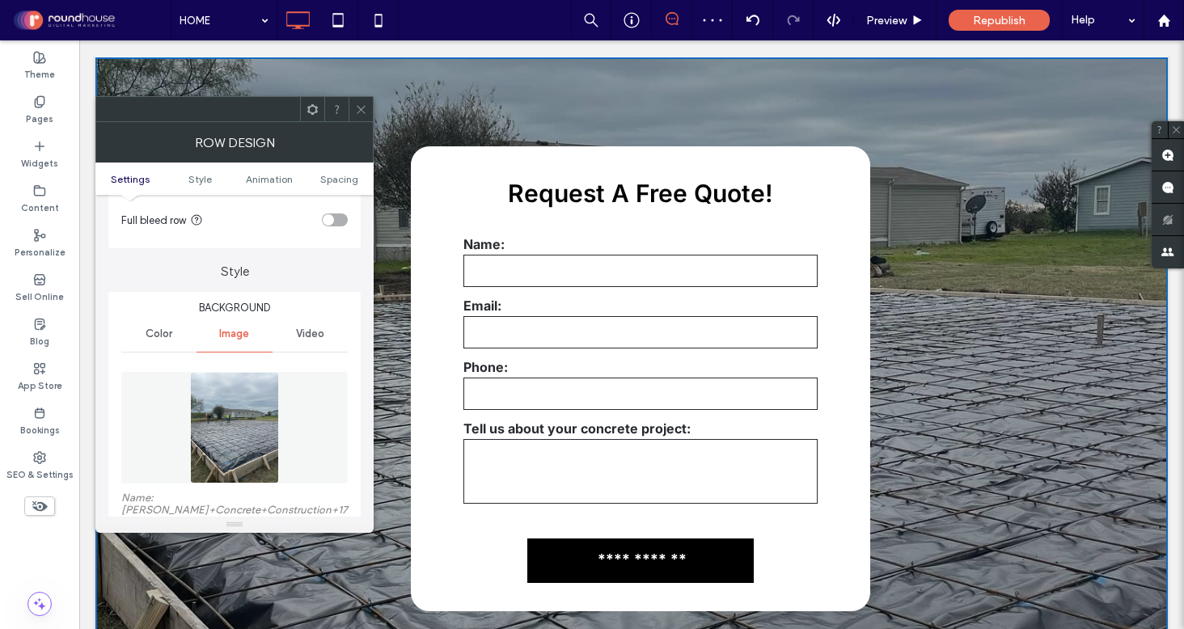
click at [230, 441] on img at bounding box center [235, 428] width 90 height 112
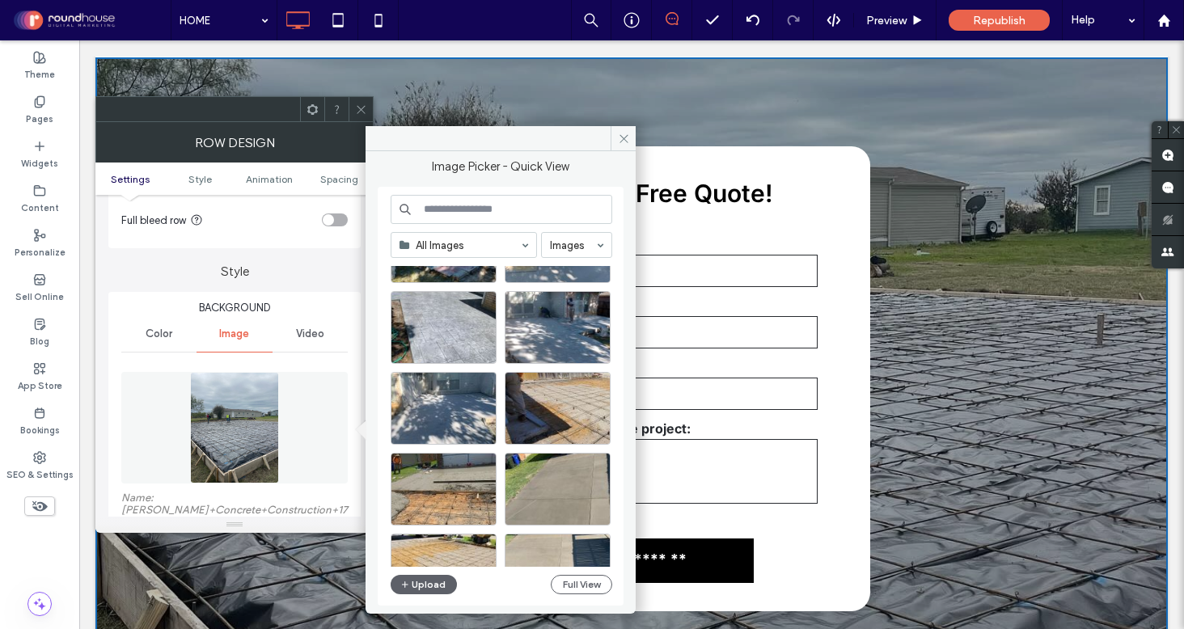
scroll to position [3238, 0]
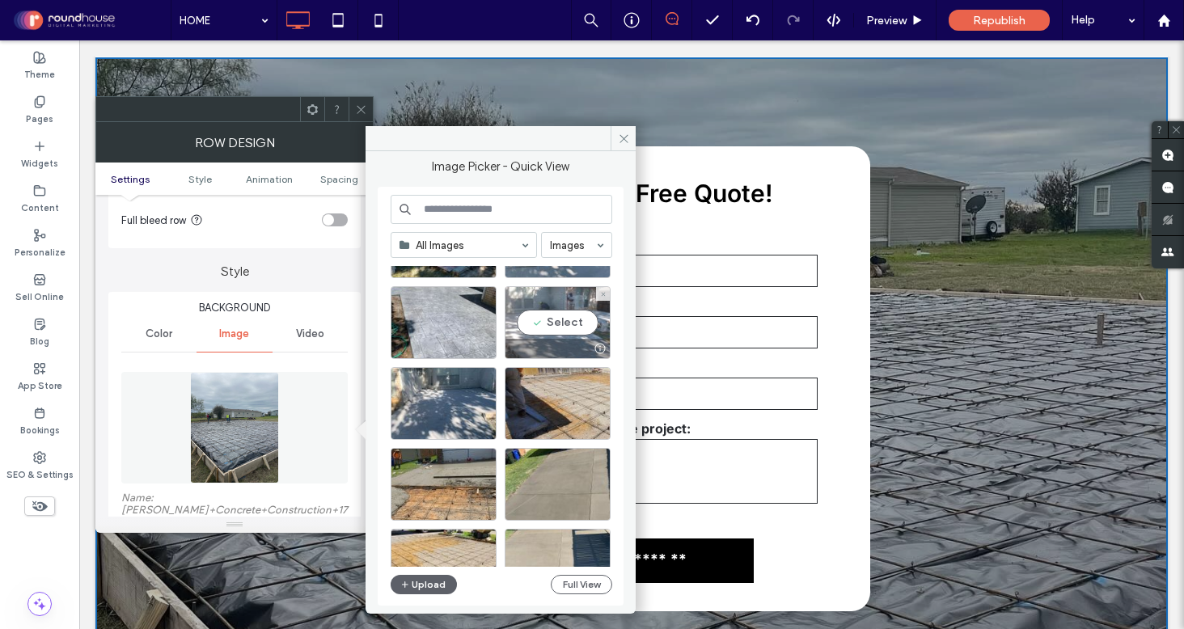
click at [534, 332] on div "Select" at bounding box center [557, 322] width 106 height 73
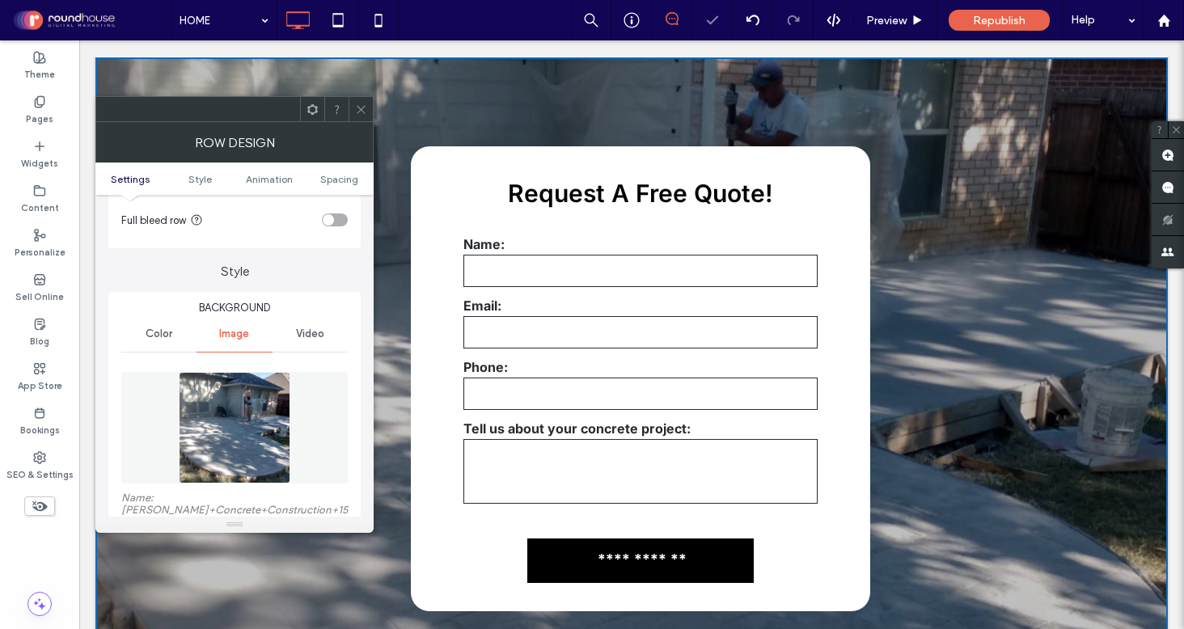
click at [238, 468] on img at bounding box center [235, 428] width 112 height 112
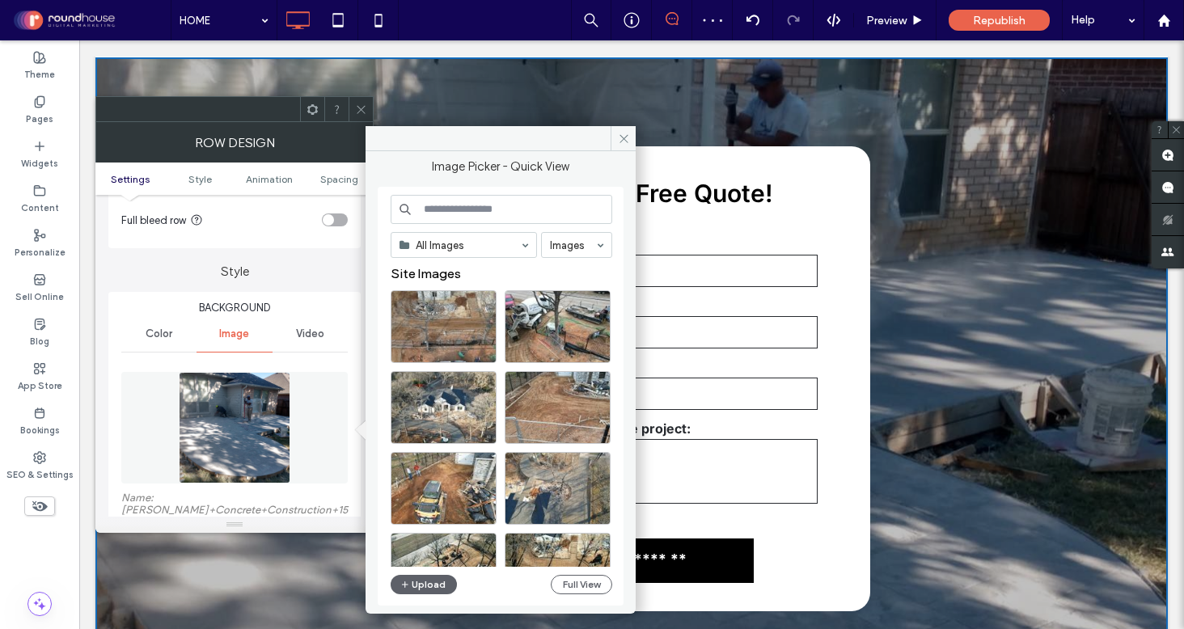
scroll to position [8, 0]
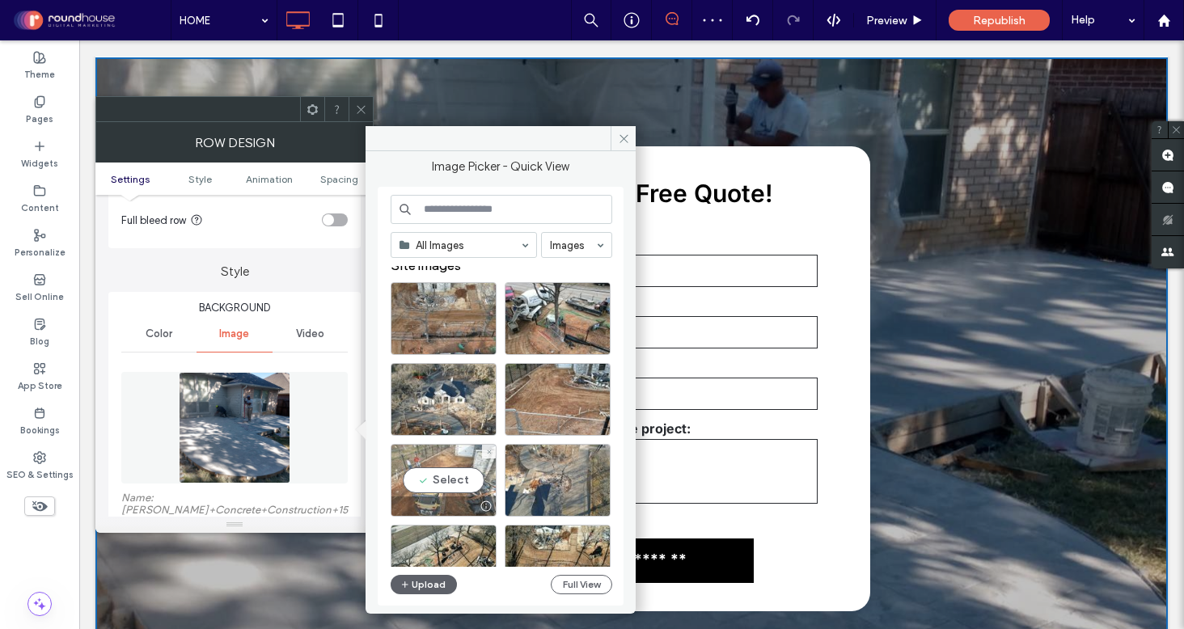
click at [445, 479] on div "Select" at bounding box center [443, 480] width 106 height 73
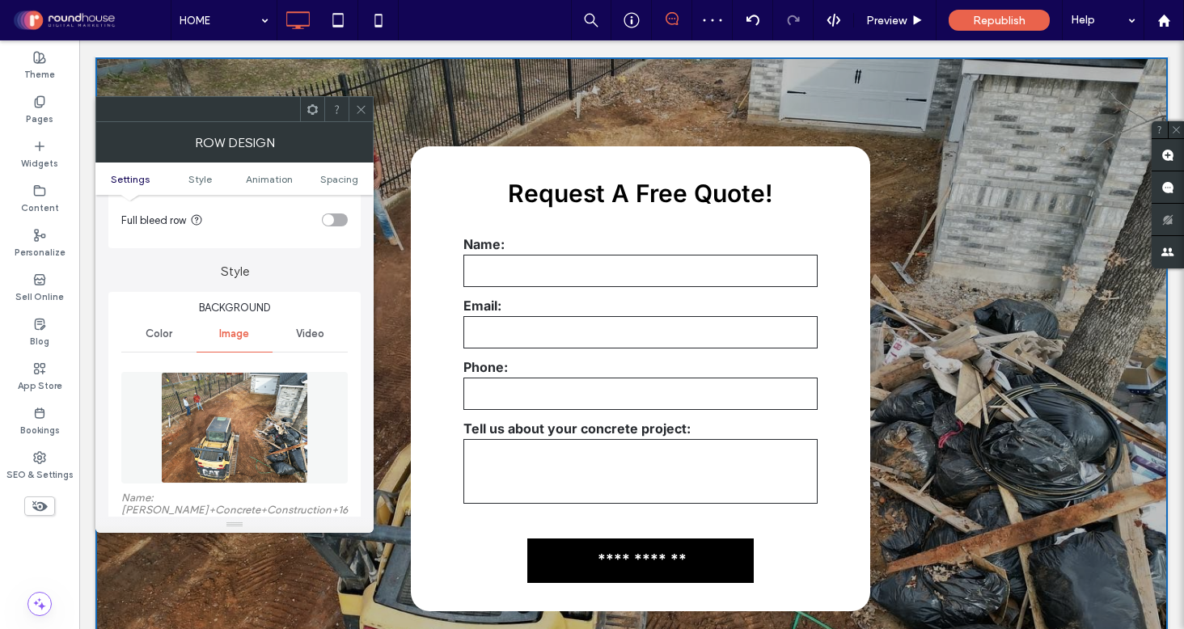
click at [229, 442] on img at bounding box center [235, 428] width 148 height 112
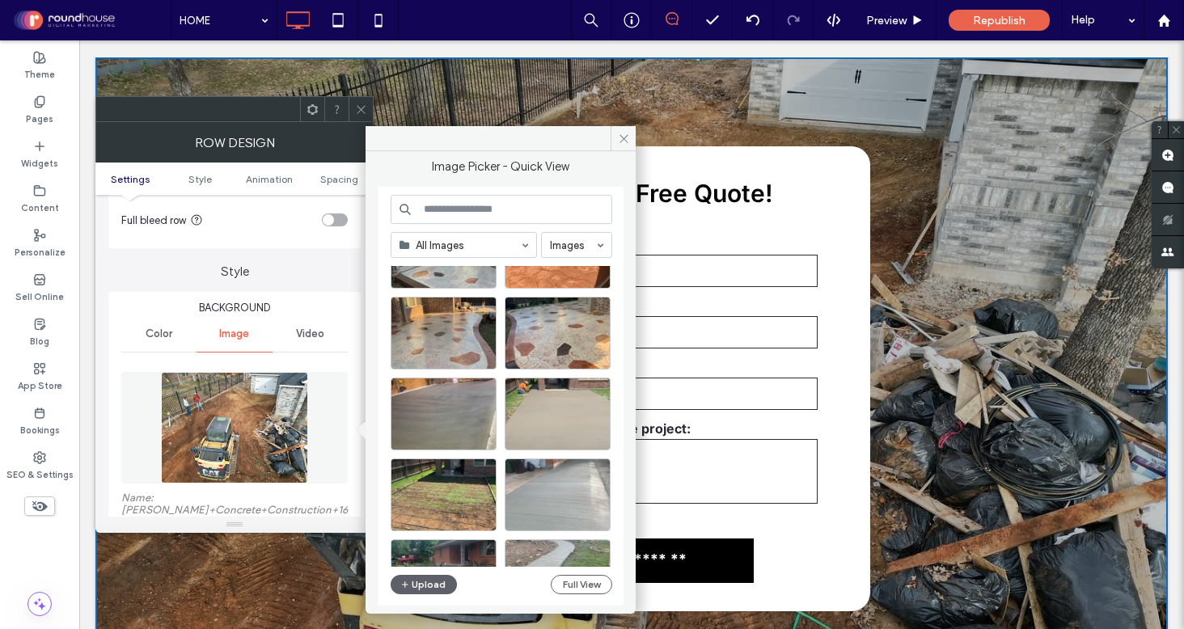
scroll to position [1369, 0]
click at [454, 418] on div "Select" at bounding box center [443, 413] width 106 height 73
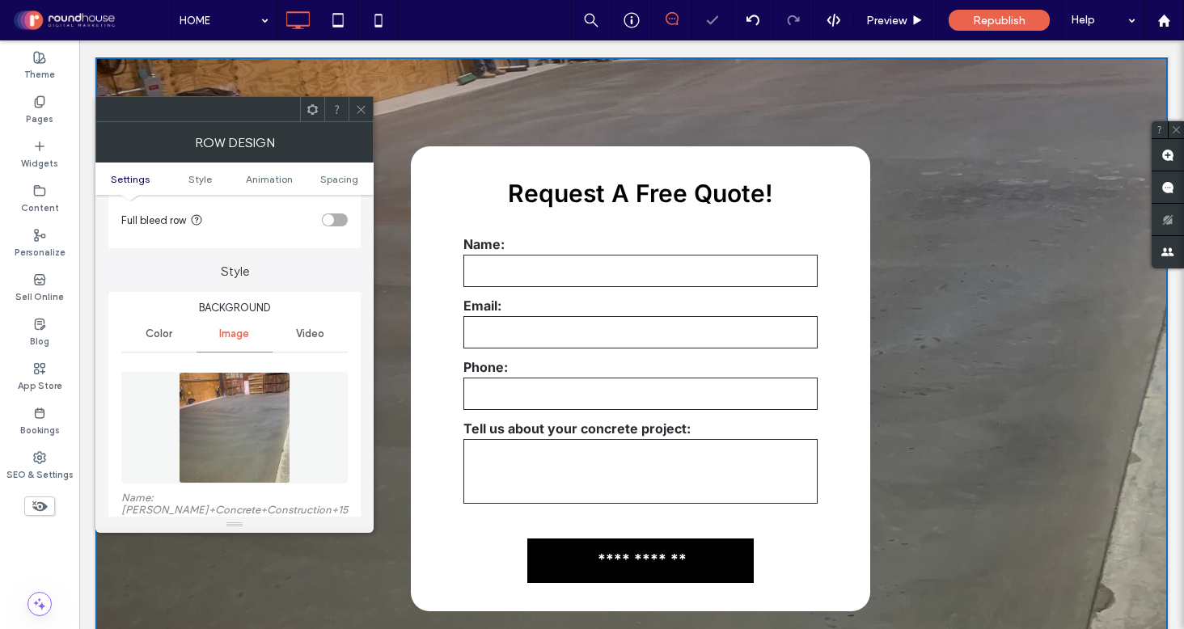
click at [243, 448] on img at bounding box center [235, 428] width 112 height 112
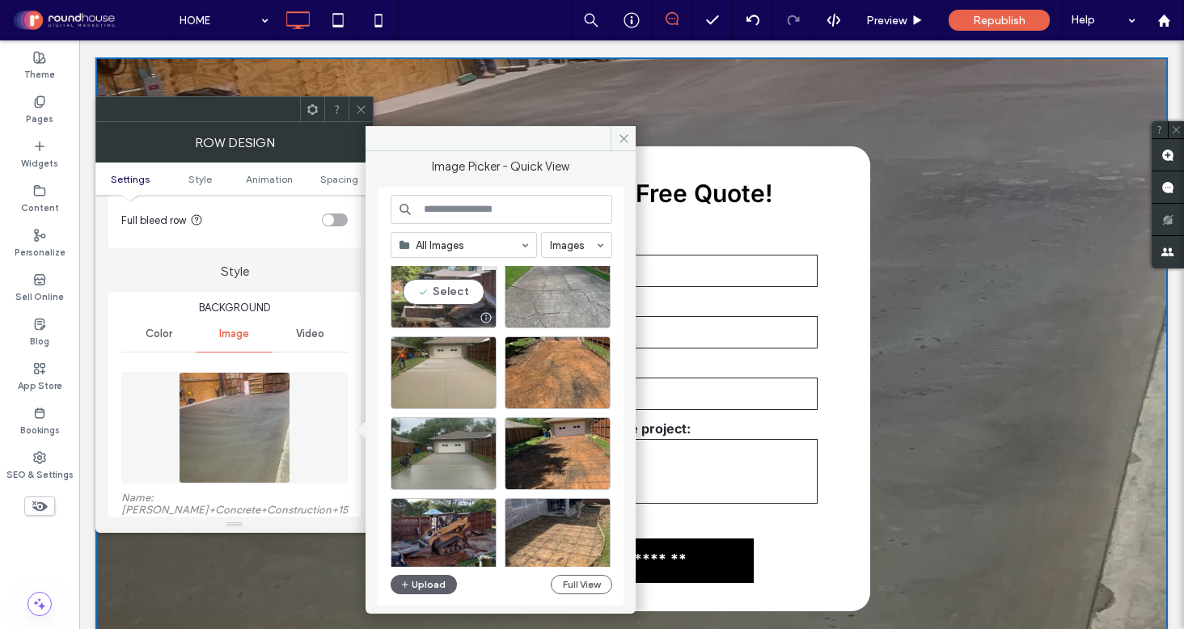
scroll to position [4244, 0]
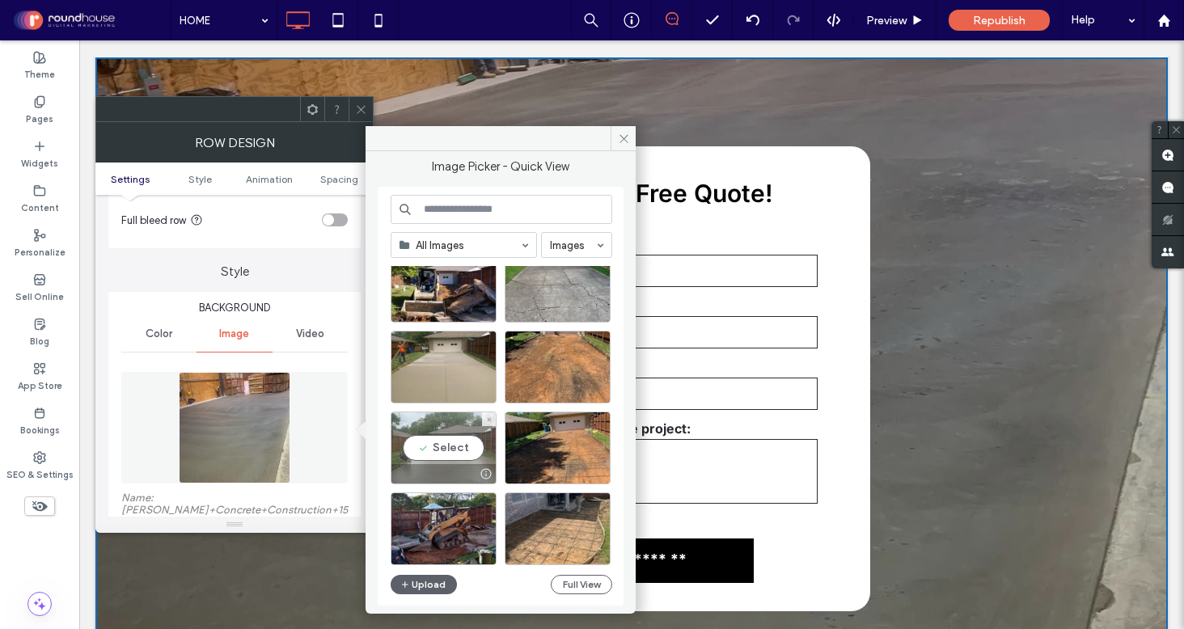
click at [438, 453] on div "Select" at bounding box center [443, 447] width 106 height 73
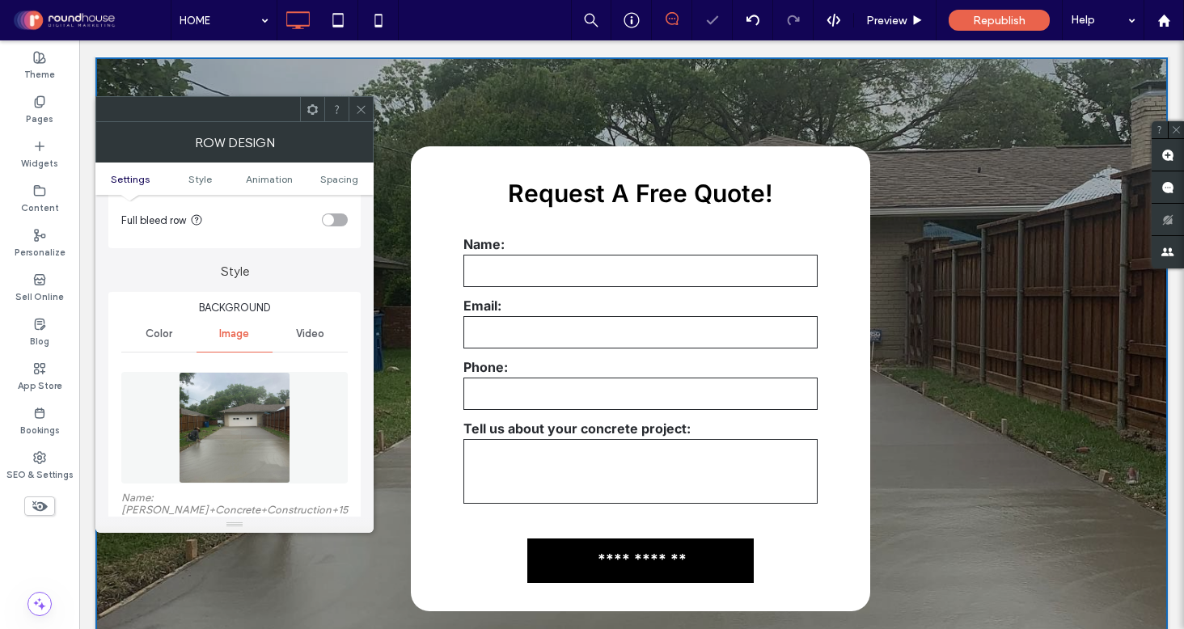
click at [361, 108] on icon at bounding box center [361, 109] width 12 height 12
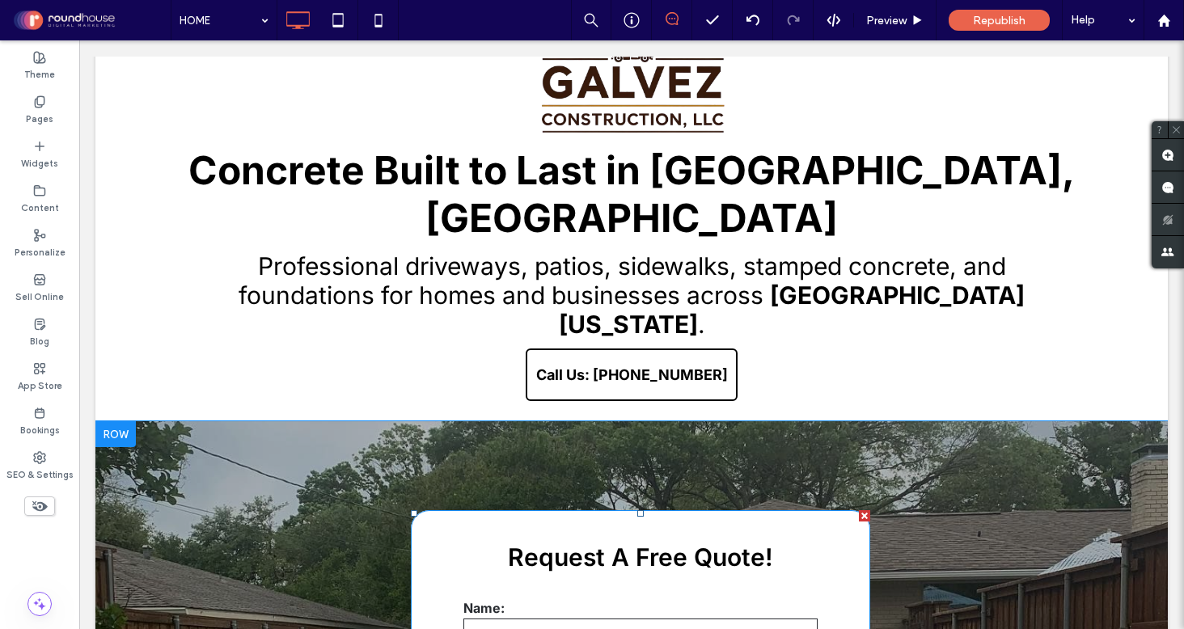
scroll to position [0, 0]
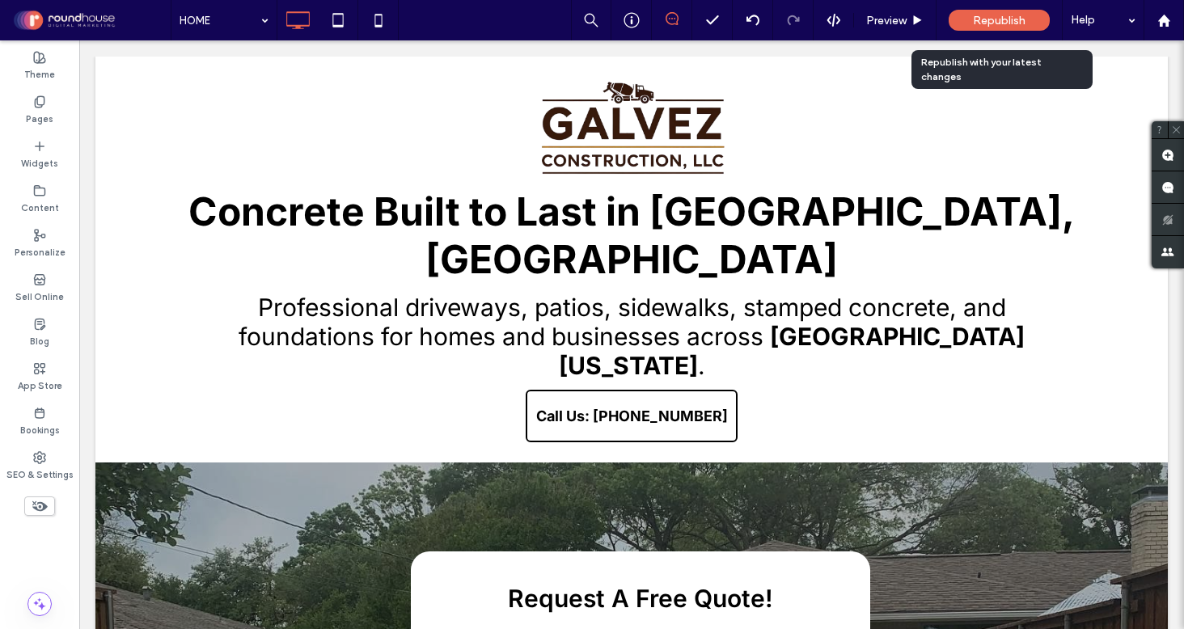
click at [998, 18] on span "Republish" at bounding box center [999, 21] width 53 height 14
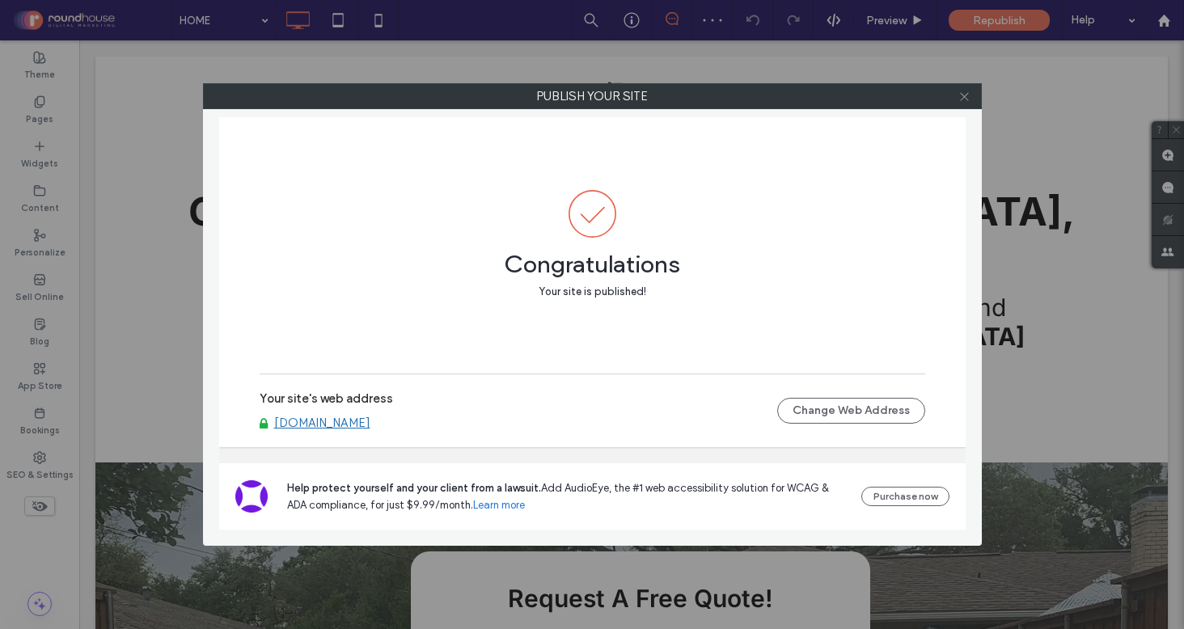
click at [961, 94] on icon at bounding box center [964, 97] width 12 height 12
